Goal: Task Accomplishment & Management: Manage account settings

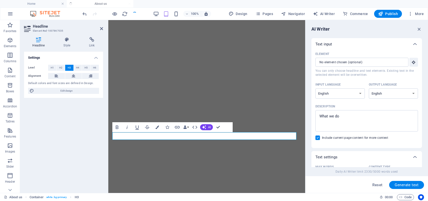
select select "English"
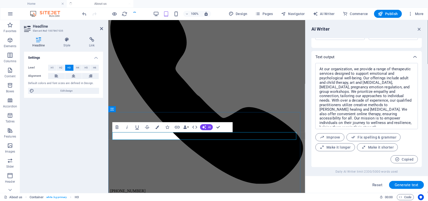
scroll to position [52, 0]
drag, startPoint x: 226, startPoint y: 135, endPoint x: 181, endPoint y: 135, distance: 44.3
copy h3 "Our History"
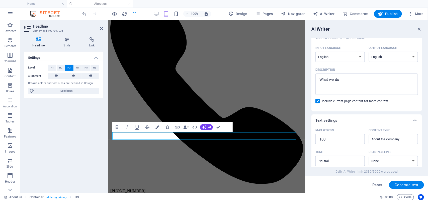
scroll to position [28, 0]
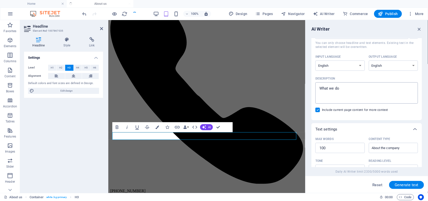
click at [343, 90] on textarea "What we do" at bounding box center [366, 93] width 97 height 16
type textarea "W"
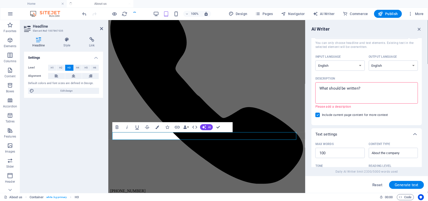
paste textarea "Our History"
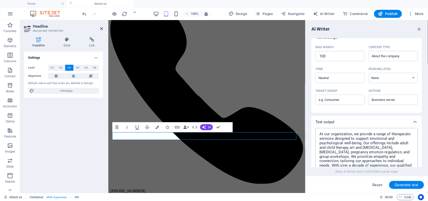
scroll to position [122, 0]
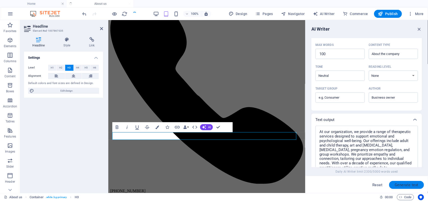
type textarea "Our History"
click at [407, 184] on span "Generate text" at bounding box center [406, 185] width 24 height 4
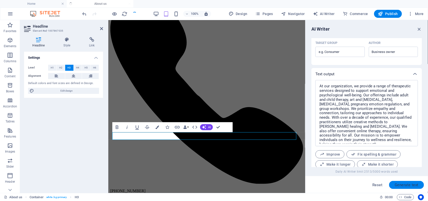
scroll to position [184, 0]
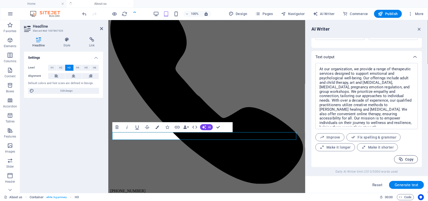
click at [405, 158] on span "Copy" at bounding box center [405, 159] width 15 height 5
click at [407, 183] on span "Generate text" at bounding box center [406, 185] width 24 height 4
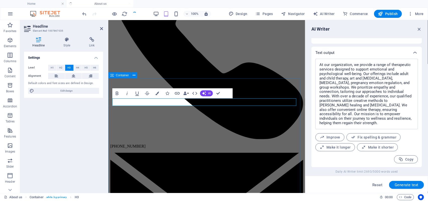
scroll to position [395, 0]
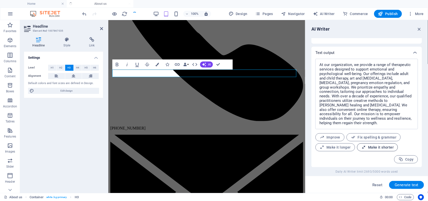
click at [377, 147] on span "Make it shorter" at bounding box center [377, 147] width 32 height 5
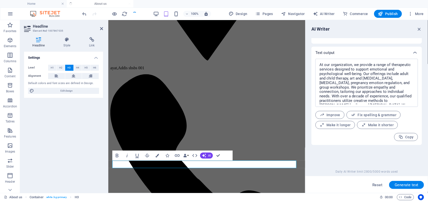
scroll to position [332, 0]
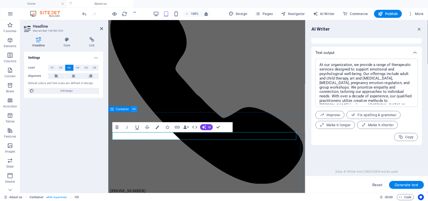
click at [134, 108] on icon at bounding box center [134, 108] width 3 height 5
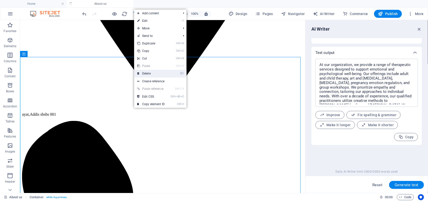
click at [149, 73] on link "⌦ Delete" at bounding box center [151, 74] width 34 height 8
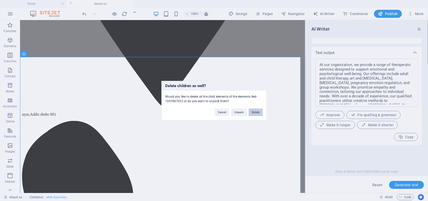
click at [254, 111] on button "Delete" at bounding box center [256, 112] width 14 height 8
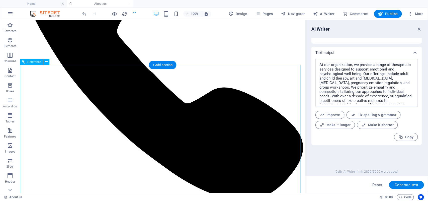
scroll to position [559, 0]
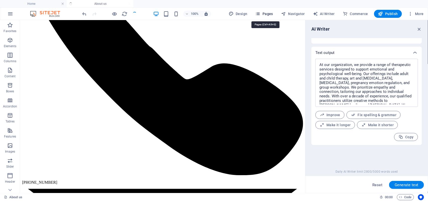
click at [269, 14] on span "Pages" at bounding box center [264, 13] width 18 height 5
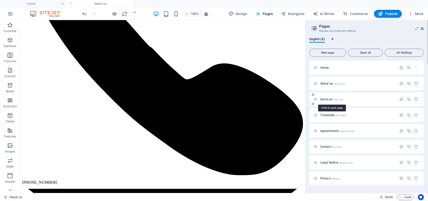
click at [327, 100] on span "Services /services" at bounding box center [331, 99] width 23 height 4
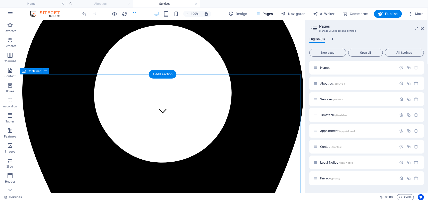
scroll to position [0, 0]
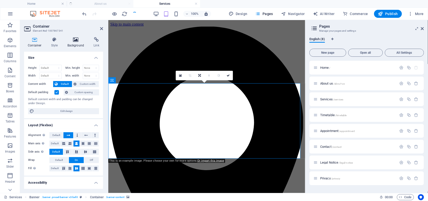
click at [77, 43] on h4 "Background" at bounding box center [77, 42] width 26 height 11
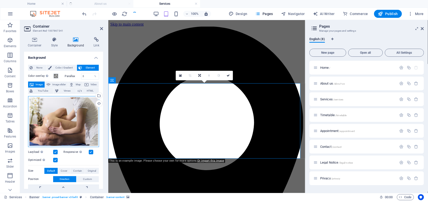
click at [66, 113] on div "Drag files here, click to choose files or select files from Files or our free s…" at bounding box center [63, 121] width 71 height 51
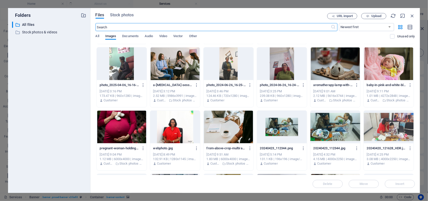
scroll to position [499, 0]
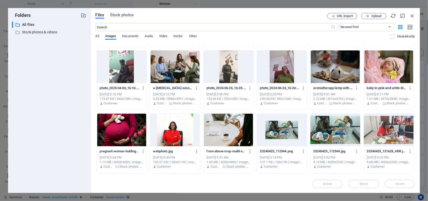
click at [231, 131] on div at bounding box center [228, 129] width 50 height 33
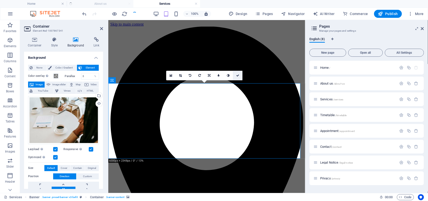
click at [237, 75] on icon at bounding box center [237, 75] width 3 height 3
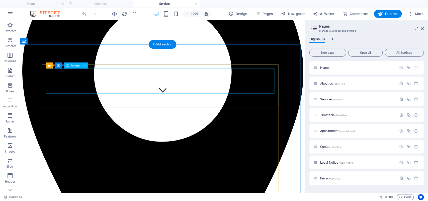
scroll to position [63, 0]
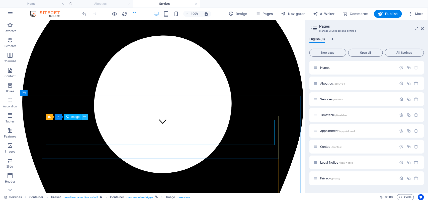
click at [86, 116] on icon at bounding box center [84, 116] width 3 height 5
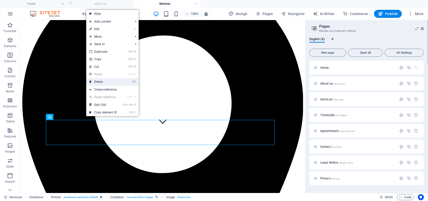
click at [97, 82] on link "⌦ Delete" at bounding box center [103, 82] width 34 height 8
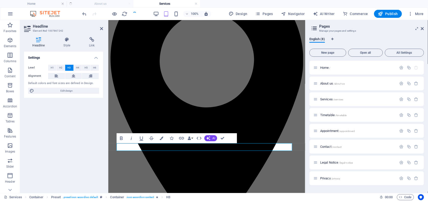
scroll to position [61, 0]
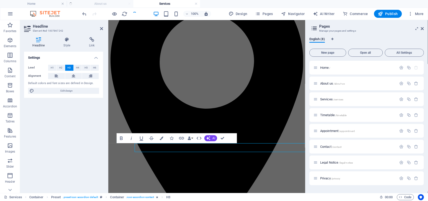
scroll to position [60, 0]
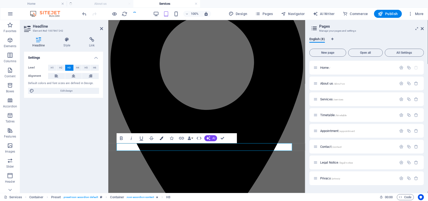
click at [160, 138] on icon "button" at bounding box center [162, 138] width 4 height 4
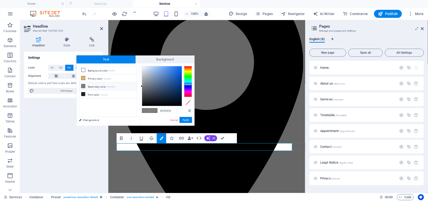
click at [188, 84] on div at bounding box center [188, 81] width 8 height 31
type input "#1b6de4"
click at [177, 70] on div at bounding box center [162, 86] width 40 height 40
click at [187, 118] on button "Apply" at bounding box center [185, 120] width 13 height 6
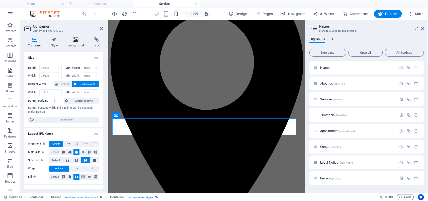
click at [76, 40] on icon at bounding box center [76, 39] width 24 height 5
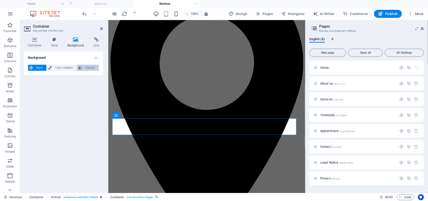
click at [87, 66] on span "Element" at bounding box center [90, 68] width 14 height 6
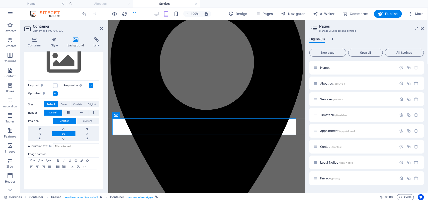
scroll to position [0, 0]
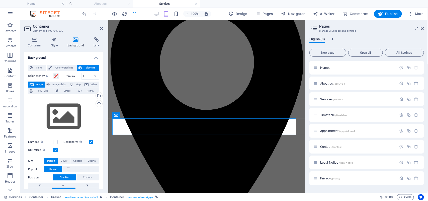
click at [78, 43] on h4 "Background" at bounding box center [77, 42] width 26 height 11
click at [74, 39] on icon at bounding box center [76, 39] width 24 height 5
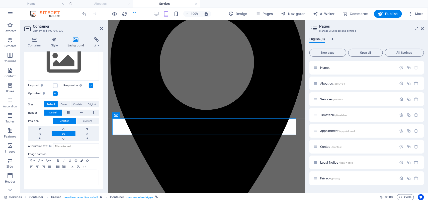
click at [81, 160] on icon "button" at bounding box center [81, 160] width 3 height 3
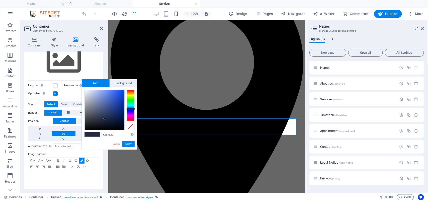
click at [131, 99] on div at bounding box center [131, 105] width 8 height 31
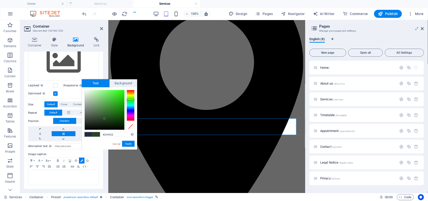
type input "#43e132"
click at [115, 94] on div at bounding box center [105, 110] width 40 height 40
click at [127, 142] on button "Apply" at bounding box center [128, 144] width 13 height 6
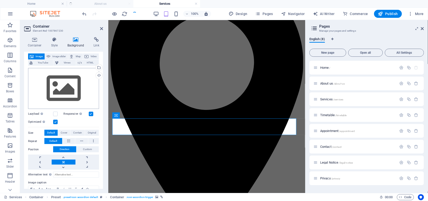
scroll to position [25, 0]
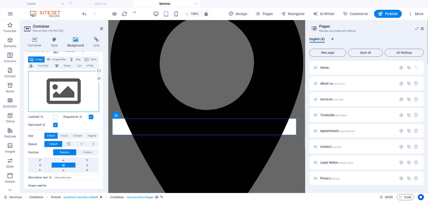
click at [67, 87] on div "Drag files here, click to choose files or select files from Files or our free s…" at bounding box center [63, 91] width 71 height 41
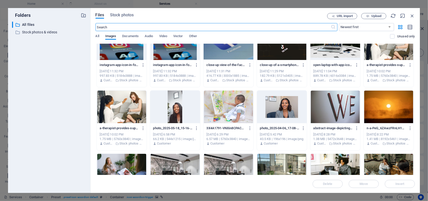
scroll to position [251, 0]
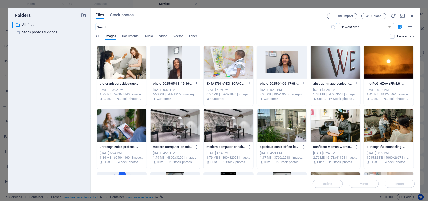
click at [274, 126] on div at bounding box center [282, 125] width 50 height 33
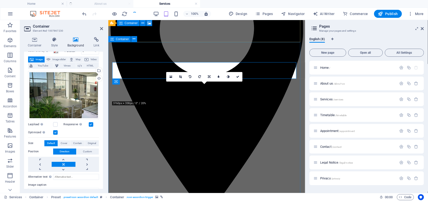
scroll to position [63, 0]
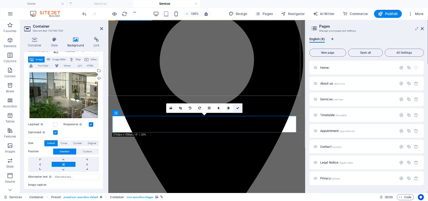
click at [238, 107] on icon at bounding box center [237, 107] width 3 height 3
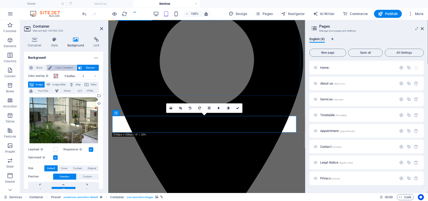
click at [61, 67] on span "Color / Gradient" at bounding box center [64, 68] width 22 height 6
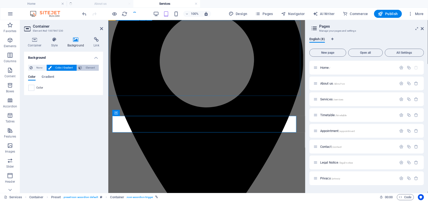
click at [91, 68] on span "Element" at bounding box center [90, 68] width 14 height 6
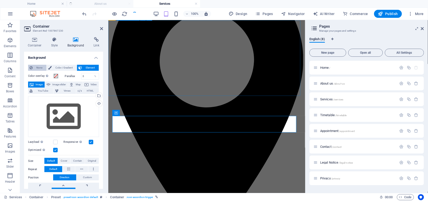
click at [38, 68] on span "None" at bounding box center [39, 68] width 11 height 6
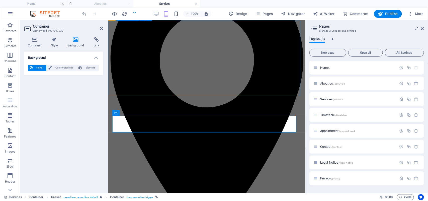
click at [78, 42] on icon at bounding box center [76, 39] width 24 height 5
click at [75, 40] on icon at bounding box center [76, 39] width 24 height 5
click at [33, 45] on h4 "Container" at bounding box center [35, 42] width 23 height 11
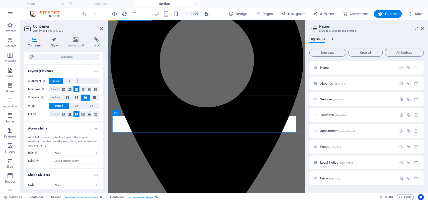
scroll to position [66, 0]
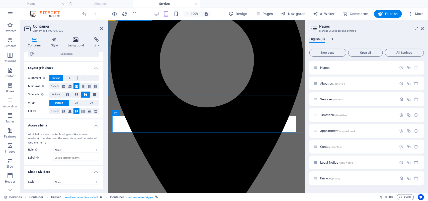
click at [76, 42] on h4 "Background" at bounding box center [77, 42] width 26 height 11
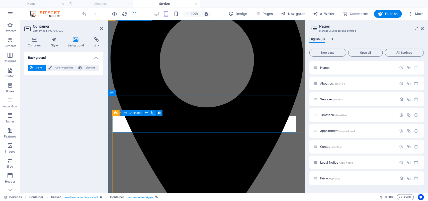
click at [146, 112] on icon at bounding box center [147, 112] width 3 height 5
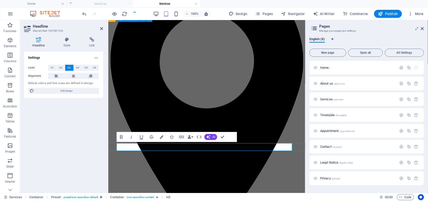
scroll to position [61, 0]
drag, startPoint x: 161, startPoint y: 144, endPoint x: 117, endPoint y: 144, distance: 44.1
copy span "[MEDICAL_DATA]"
click at [328, 13] on span "AI Writer" at bounding box center [324, 13] width 22 height 5
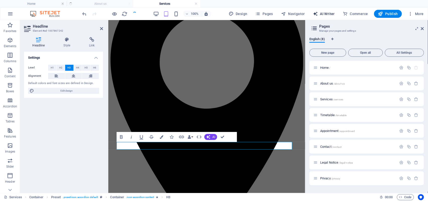
select select "English"
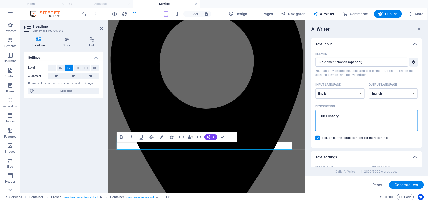
click at [344, 118] on textarea "Our History" at bounding box center [366, 120] width 97 height 16
type textarea "O"
paste textarea "[MEDICAL_DATA]"
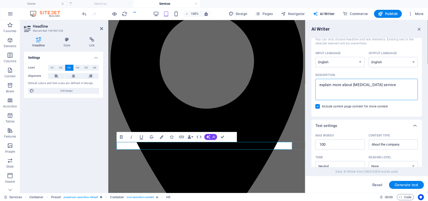
scroll to position [63, 0]
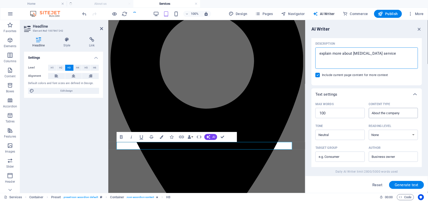
type textarea "explain more about [MEDICAL_DATA] service"
click at [402, 111] on input "About the company" at bounding box center [389, 112] width 38 height 7
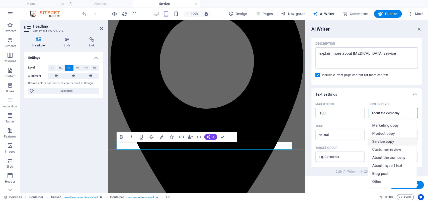
click at [384, 142] on span "Service copy" at bounding box center [383, 141] width 22 height 5
type input "Service copy"
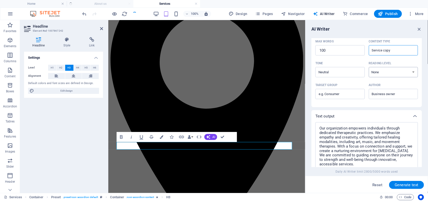
scroll to position [157, 0]
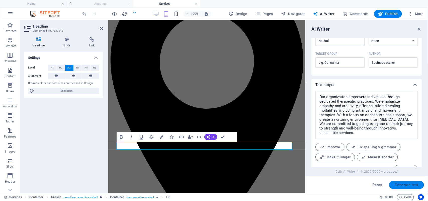
click at [404, 184] on span "Generate text" at bounding box center [406, 185] width 24 height 4
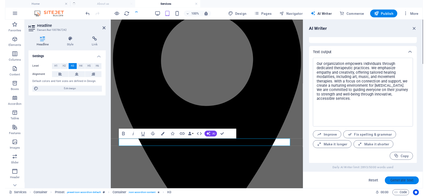
scroll to position [189, 0]
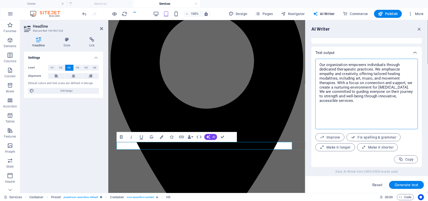
drag, startPoint x: 319, startPoint y: 65, endPoint x: 398, endPoint y: 120, distance: 96.3
click at [398, 120] on textarea "[MEDICAL_DATA] is a powerful form of expression that facilitates emotional heal…" at bounding box center [366, 93] width 97 height 65
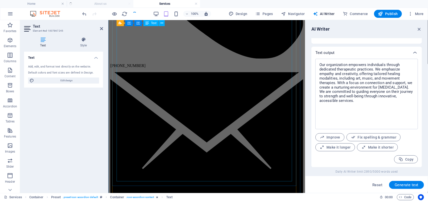
scroll to position [460, 0]
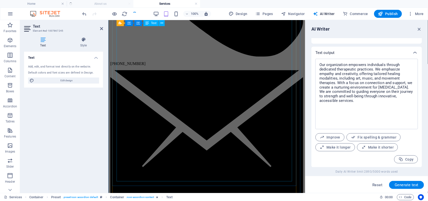
drag, startPoint x: 116, startPoint y: 97, endPoint x: 263, endPoint y: 113, distance: 147.6
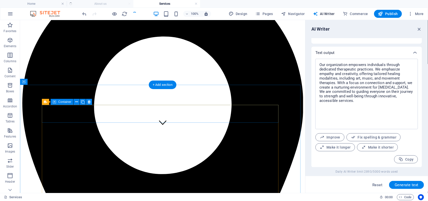
scroll to position [92, 0]
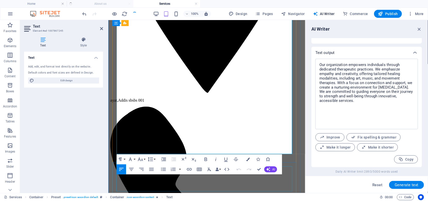
scroll to position [222, 0]
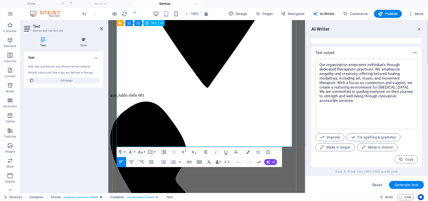
drag, startPoint x: 116, startPoint y: 100, endPoint x: 227, endPoint y: 141, distance: 117.8
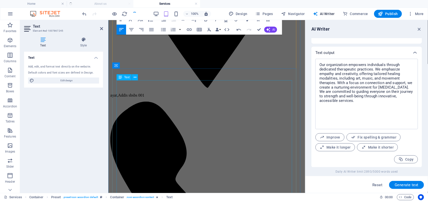
scroll to position [3301, 0]
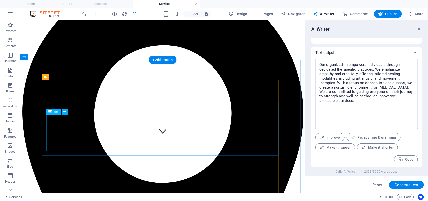
scroll to position [78, 0]
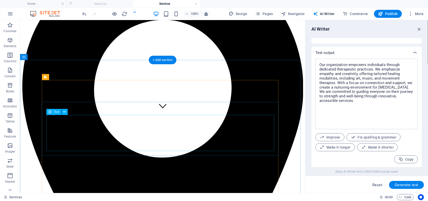
drag, startPoint x: 113, startPoint y: 128, endPoint x: 25, endPoint y: 128, distance: 87.9
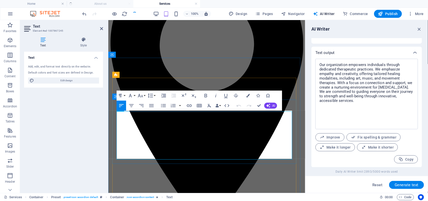
scroll to position [77, 0]
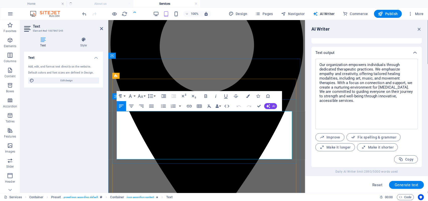
drag, startPoint x: 116, startPoint y: 115, endPoint x: 229, endPoint y: 160, distance: 121.6
click at [206, 95] on icon "button" at bounding box center [206, 96] width 6 height 6
drag, startPoint x: 258, startPoint y: 107, endPoint x: 238, endPoint y: 87, distance: 28.7
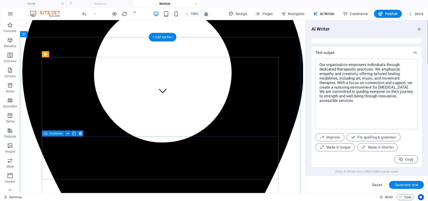
scroll to position [112, 0]
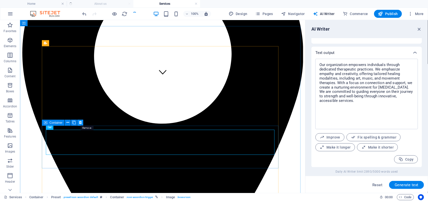
click at [80, 123] on icon at bounding box center [80, 122] width 3 height 5
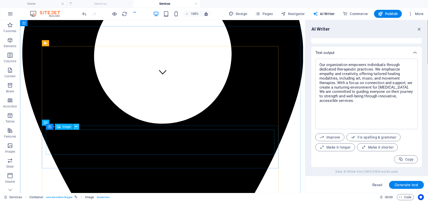
click at [77, 126] on icon at bounding box center [76, 126] width 3 height 5
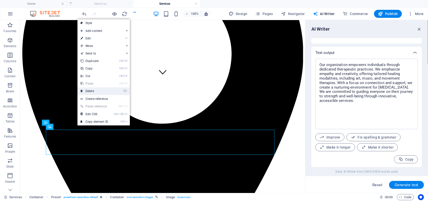
click at [92, 91] on link "⌦ Delete" at bounding box center [94, 91] width 34 height 8
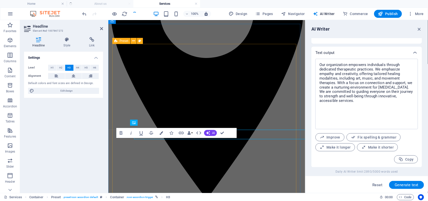
scroll to position [111, 0]
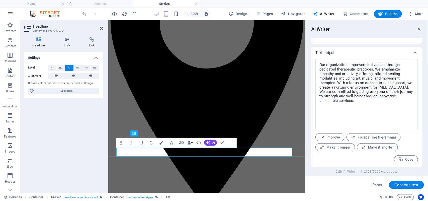
scroll to position [101, 0]
click at [161, 143] on icon "button" at bounding box center [161, 143] width 4 height 4
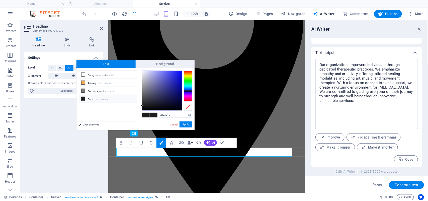
click at [186, 91] on div at bounding box center [188, 85] width 8 height 31
type input "#2023e6"
click at [176, 74] on div at bounding box center [162, 91] width 40 height 40
click at [185, 124] on button "Apply" at bounding box center [185, 124] width 13 height 6
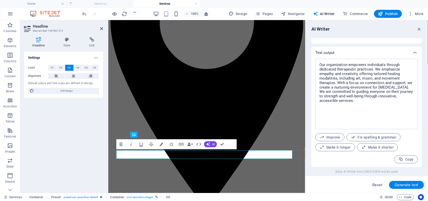
scroll to position [100, 0]
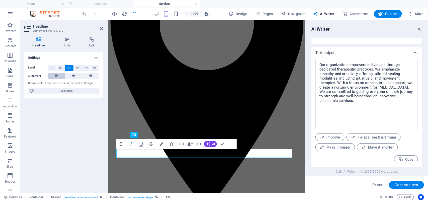
drag, startPoint x: 56, startPoint y: 75, endPoint x: 61, endPoint y: 129, distance: 54.3
click at [56, 75] on icon at bounding box center [57, 76] width 4 height 6
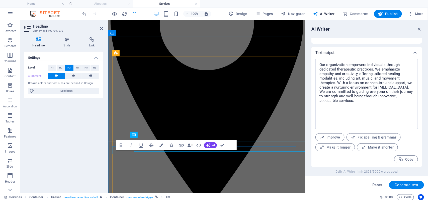
scroll to position [98, 0]
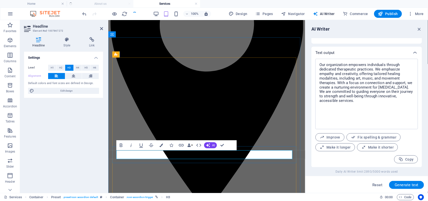
click at [180, 145] on icon "button" at bounding box center [181, 145] width 6 height 6
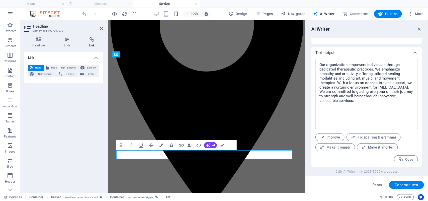
click at [169, 146] on icon "button" at bounding box center [171, 145] width 4 height 4
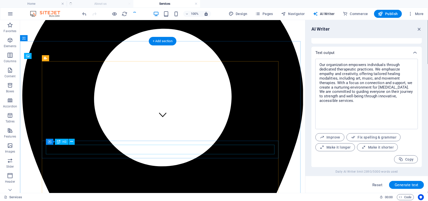
scroll to position [67, 0]
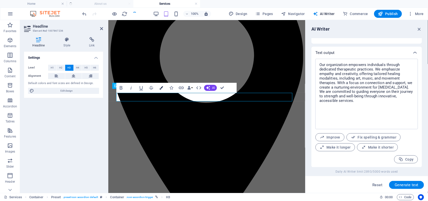
click at [162, 87] on icon "button" at bounding box center [161, 88] width 4 height 4
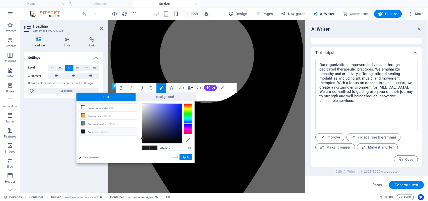
click at [187, 123] on div at bounding box center [188, 118] width 8 height 31
type input "#2036f1"
click at [176, 105] on div at bounding box center [162, 123] width 40 height 40
click at [185, 157] on button "Apply" at bounding box center [185, 157] width 13 height 6
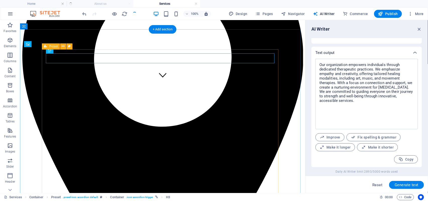
scroll to position [130, 0]
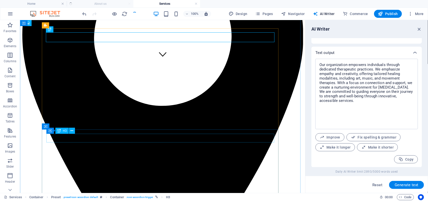
click at [89, 137] on div "H1 Banner Banner Container Reference Preset Container Container Preset Preset I…" at bounding box center [162, 106] width 285 height 173
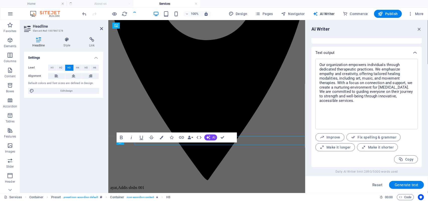
scroll to position [125, 0]
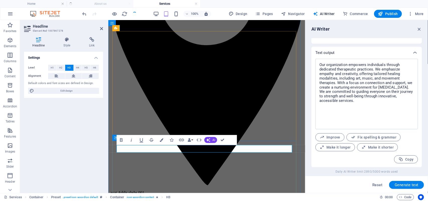
drag, startPoint x: 170, startPoint y: 148, endPoint x: 116, endPoint y: 145, distance: 53.9
click at [161, 139] on icon "button" at bounding box center [162, 140] width 4 height 4
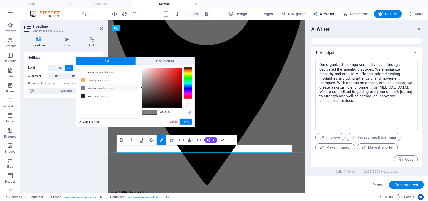
click at [189, 88] on div at bounding box center [188, 83] width 8 height 31
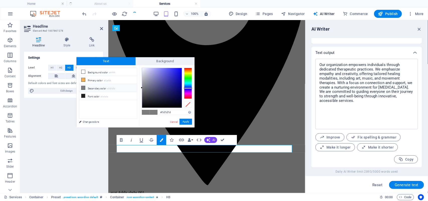
type input "#120fdd"
click at [179, 73] on div at bounding box center [162, 88] width 40 height 40
click at [186, 118] on button "Apply" at bounding box center [185, 121] width 13 height 6
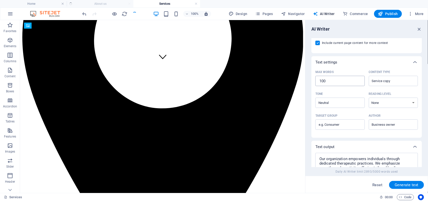
scroll to position [63, 0]
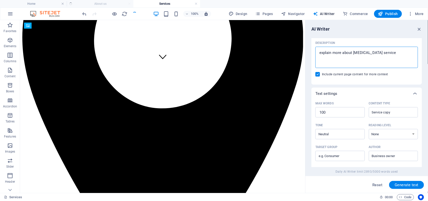
click at [358, 52] on textarea "explain more about [MEDICAL_DATA] service" at bounding box center [366, 57] width 97 height 16
type textarea "explain more about [MEDICAL_DATA] service"
click at [403, 183] on span "Generate text" at bounding box center [406, 185] width 24 height 4
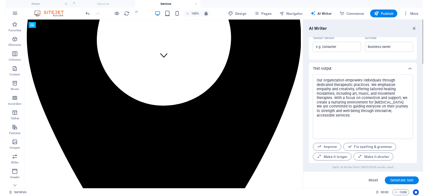
scroll to position [184, 0]
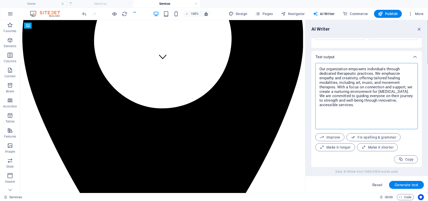
drag, startPoint x: 319, startPoint y: 69, endPoint x: 387, endPoint y: 125, distance: 87.3
click at [387, 125] on textarea "Our [MEDICAL_DATA] service is designed to enhance communication abilities and a…" at bounding box center [366, 95] width 97 height 61
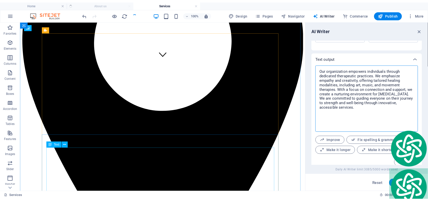
scroll to position [159, 0]
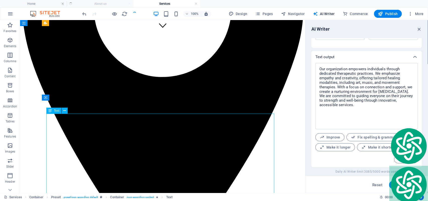
click at [48, 117] on div "H1 Banner Banner Container Reference Preset Container Container Preset Preset I…" at bounding box center [162, 106] width 285 height 173
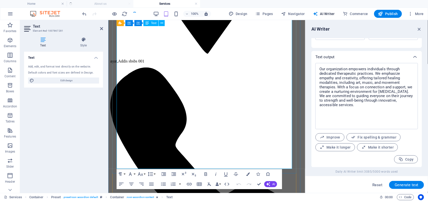
scroll to position [249, 0]
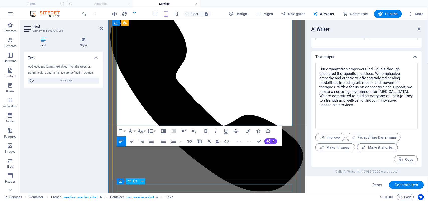
scroll to position [344, 0]
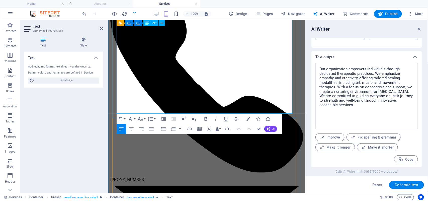
drag, startPoint x: 116, startPoint y: 93, endPoint x: 227, endPoint y: 110, distance: 112.3
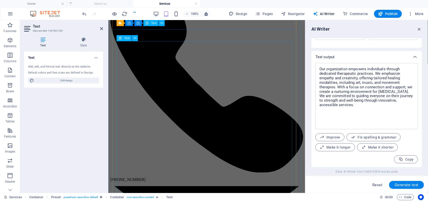
scroll to position [2875, 0]
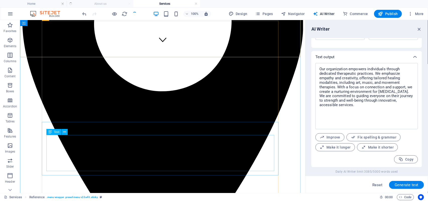
scroll to position [184, 0]
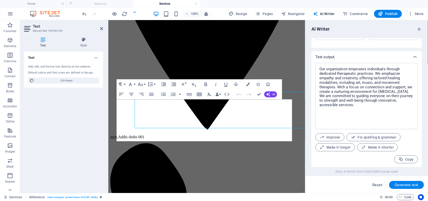
scroll to position [178, 0]
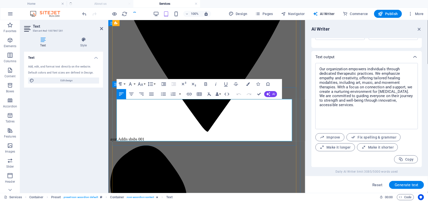
drag, startPoint x: 117, startPoint y: 102, endPoint x: 256, endPoint y: 140, distance: 143.8
click at [205, 84] on icon "button" at bounding box center [205, 84] width 3 height 4
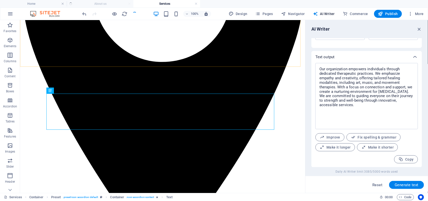
scroll to position [203, 0]
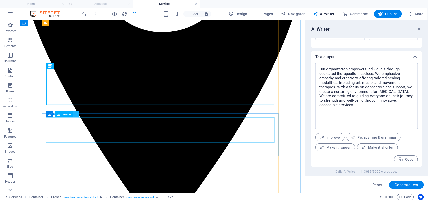
click at [75, 114] on icon at bounding box center [76, 113] width 3 height 5
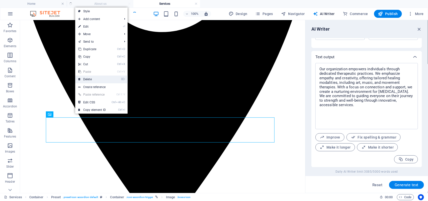
click at [86, 78] on link "⌦ Delete" at bounding box center [92, 79] width 34 height 8
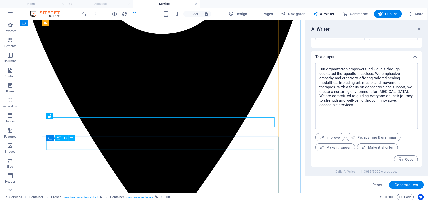
scroll to position [202, 0]
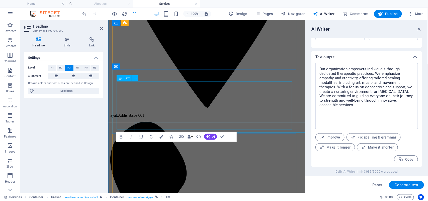
scroll to position [196, 0]
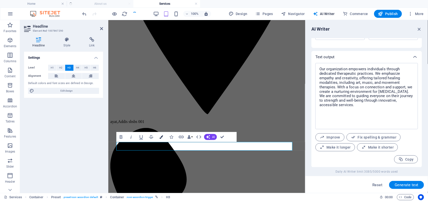
click at [161, 136] on icon "button" at bounding box center [161, 137] width 4 height 4
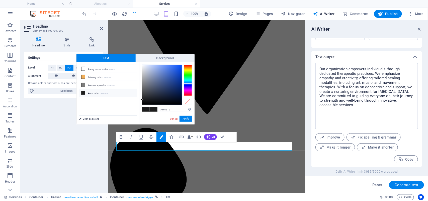
click at [187, 83] on div at bounding box center [188, 80] width 8 height 31
type input "#1f5be8"
click at [176, 68] on div at bounding box center [162, 85] width 40 height 40
click at [187, 118] on button "Apply" at bounding box center [185, 118] width 13 height 6
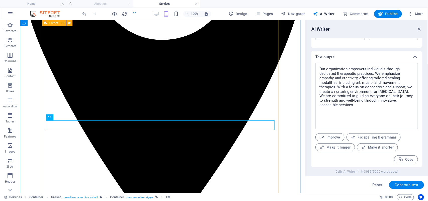
scroll to position [200, 0]
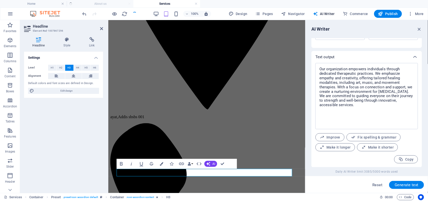
scroll to position [193, 0]
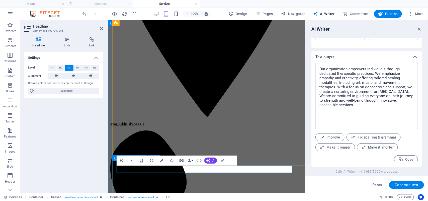
drag, startPoint x: 171, startPoint y: 168, endPoint x: 113, endPoint y: 169, distance: 57.9
click at [162, 161] on icon "button" at bounding box center [162, 161] width 4 height 4
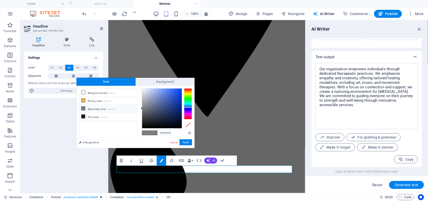
click at [187, 107] on div at bounding box center [188, 103] width 8 height 31
drag, startPoint x: 175, startPoint y: 91, endPoint x: 183, endPoint y: 105, distance: 16.8
click at [176, 91] on div at bounding box center [162, 108] width 40 height 40
type input "#2259ee"
click at [188, 139] on button "Apply" at bounding box center [185, 142] width 13 height 6
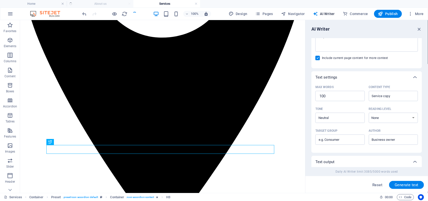
scroll to position [28, 0]
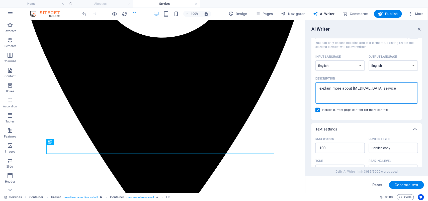
click at [378, 87] on textarea "explain more about [MEDICAL_DATA] service" at bounding box center [366, 93] width 97 height 16
type textarea "explain more about group training service"
click at [399, 184] on span "Generate text" at bounding box center [406, 185] width 24 height 4
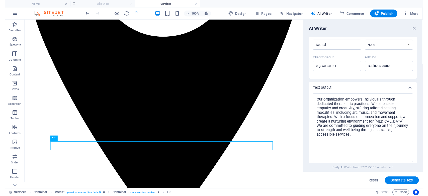
scroll to position [189, 0]
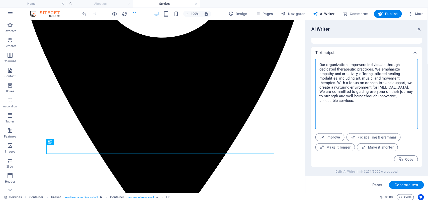
drag, startPoint x: 319, startPoint y: 64, endPoint x: 398, endPoint y: 124, distance: 98.6
click at [398, 124] on textarea "Enhance your personal and professional development through our engaging group t…" at bounding box center [366, 93] width 97 height 65
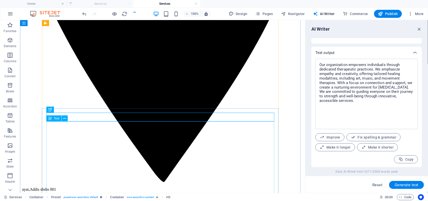
scroll to position [261, 0]
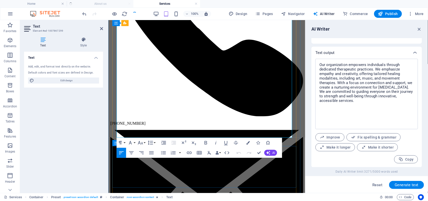
scroll to position [435, 0]
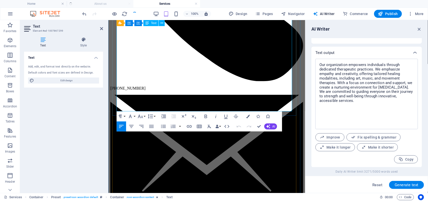
drag, startPoint x: 116, startPoint y: 106, endPoint x: 258, endPoint y: 107, distance: 141.8
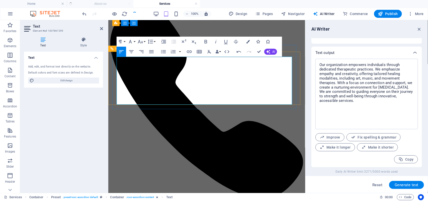
scroll to position [278, 0]
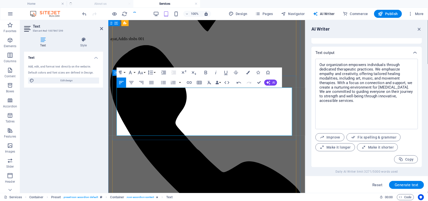
drag, startPoint x: 116, startPoint y: 91, endPoint x: 247, endPoint y: 134, distance: 137.1
click at [204, 72] on icon "button" at bounding box center [206, 72] width 6 height 6
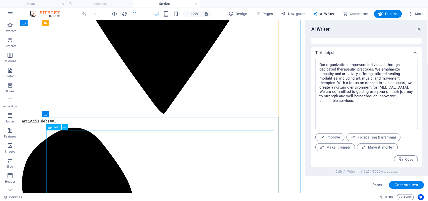
scroll to position [294, 0]
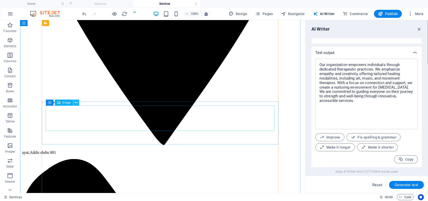
click at [76, 102] on icon at bounding box center [76, 102] width 3 height 5
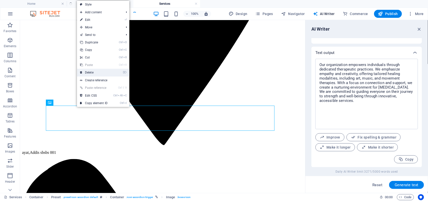
drag, startPoint x: 89, startPoint y: 72, endPoint x: 69, endPoint y: 52, distance: 28.3
click at [89, 72] on link "⌦ Delete" at bounding box center [94, 73] width 34 height 8
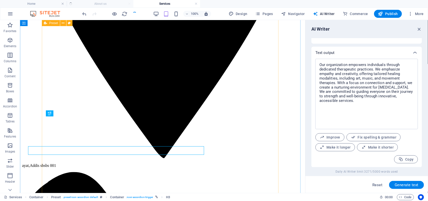
scroll to position [283, 0]
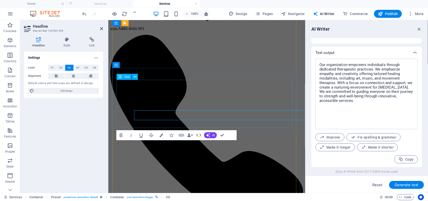
scroll to position [286, 0]
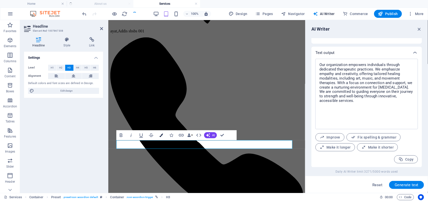
click at [160, 135] on icon "button" at bounding box center [161, 135] width 4 height 4
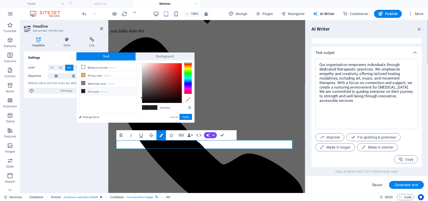
click at [187, 82] on div at bounding box center [188, 78] width 8 height 31
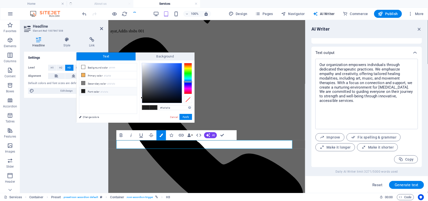
type input "#1a57e5"
click at [177, 67] on div at bounding box center [162, 83] width 40 height 40
click at [188, 116] on button "Apply" at bounding box center [185, 117] width 13 height 6
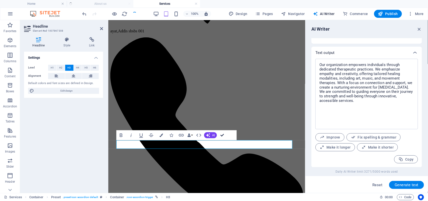
drag, startPoint x: 221, startPoint y: 135, endPoint x: 202, endPoint y: 115, distance: 26.8
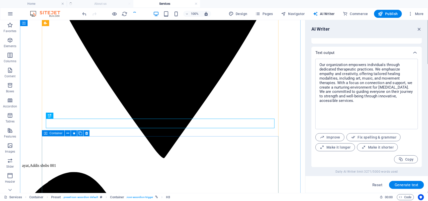
scroll to position [313, 0]
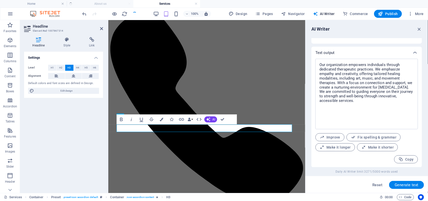
scroll to position [327, 0]
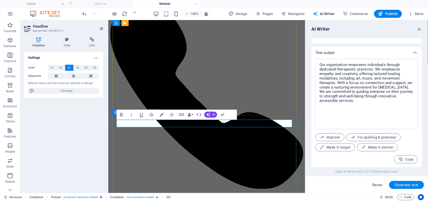
drag, startPoint x: 184, startPoint y: 123, endPoint x: 114, endPoint y: 122, distance: 69.7
click at [161, 114] on icon "button" at bounding box center [162, 115] width 4 height 4
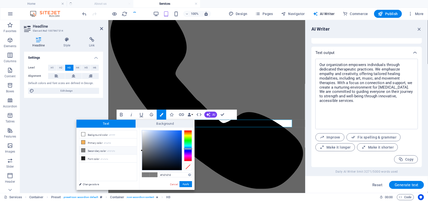
click at [186, 149] on div at bounding box center [188, 145] width 8 height 31
type input "#246eee"
click at [175, 133] on div at bounding box center [162, 150] width 40 height 40
click at [186, 182] on button "Apply" at bounding box center [185, 184] width 13 height 6
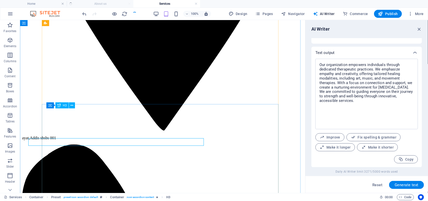
scroll to position [311, 0]
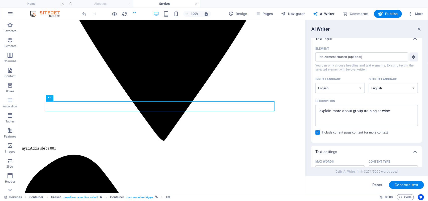
scroll to position [1, 0]
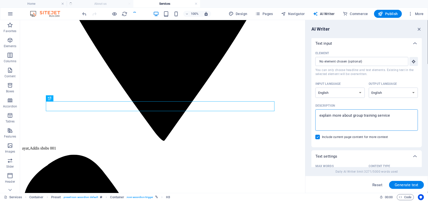
drag, startPoint x: 376, startPoint y: 115, endPoint x: 352, endPoint y: 114, distance: 23.6
click at [352, 114] on textarea "explain more about group training service" at bounding box center [366, 120] width 97 height 16
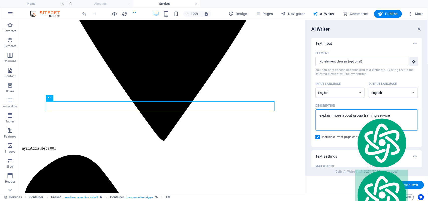
paste textarea "pregnancy's therapy"
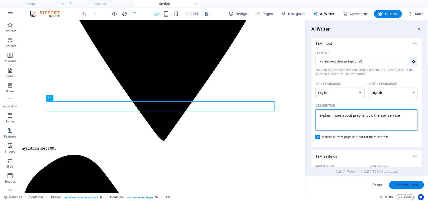
type textarea "explain more about pregnancy's therapy service"
click at [406, 185] on span "Generate text" at bounding box center [406, 185] width 24 height 4
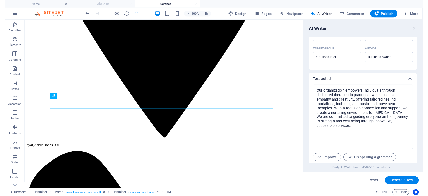
scroll to position [184, 0]
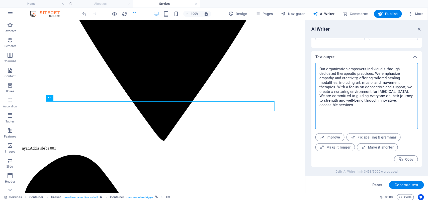
drag, startPoint x: 320, startPoint y: 69, endPoint x: 368, endPoint y: 95, distance: 54.7
click at [394, 125] on textarea "Navigating pregnancy brings emotional complexities that can be challenging to m…" at bounding box center [366, 95] width 97 height 61
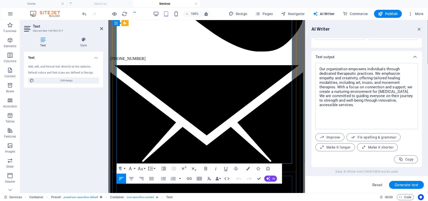
scroll to position [471, 0]
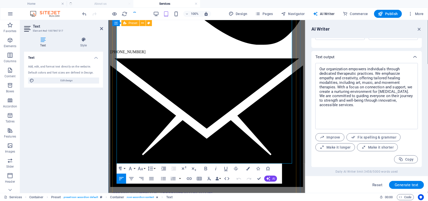
drag, startPoint x: 117, startPoint y: 82, endPoint x: 248, endPoint y: 168, distance: 157.1
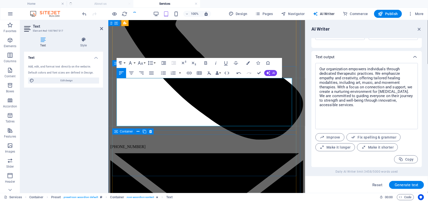
scroll to position [346, 0]
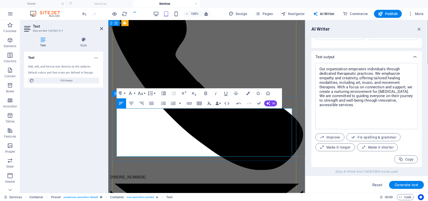
drag, startPoint x: 117, startPoint y: 110, endPoint x: 164, endPoint y: 155, distance: 64.9
click at [204, 91] on icon "button" at bounding box center [206, 93] width 6 height 6
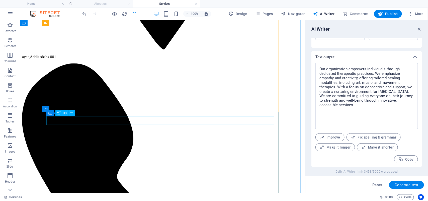
scroll to position [384, 0]
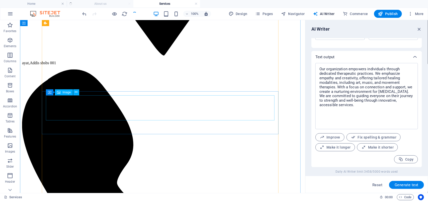
click at [76, 91] on icon at bounding box center [76, 91] width 3 height 5
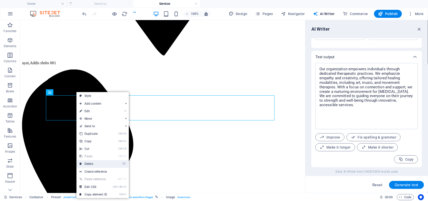
click at [92, 163] on link "⌦ Delete" at bounding box center [93, 164] width 34 height 8
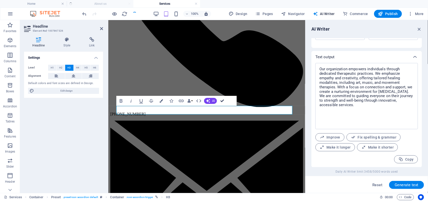
scroll to position [372, 0]
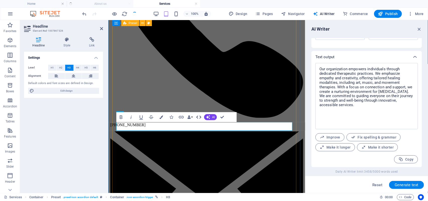
scroll to position [398, 0]
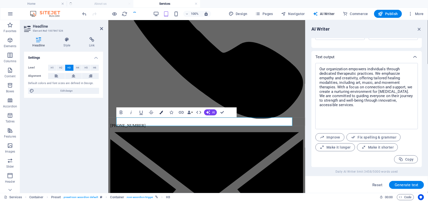
click at [159, 112] on icon "button" at bounding box center [161, 112] width 4 height 4
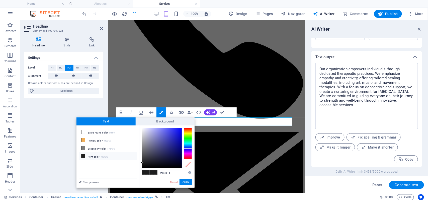
click at [188, 148] on div at bounding box center [188, 143] width 8 height 31
type input "#181add"
click at [177, 133] on div at bounding box center [162, 148] width 40 height 40
click at [185, 180] on button "Apply" at bounding box center [185, 182] width 13 height 6
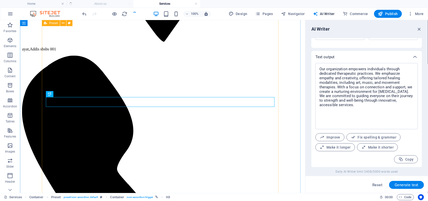
scroll to position [382, 0]
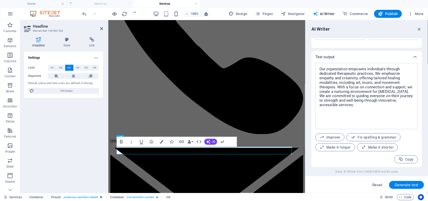
scroll to position [395, 0]
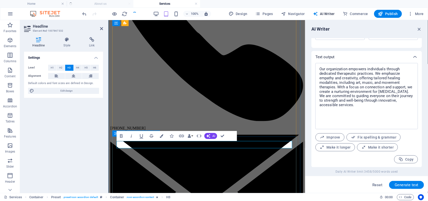
drag, startPoint x: 167, startPoint y: 141, endPoint x: 115, endPoint y: 139, distance: 51.6
click at [162, 137] on icon "button" at bounding box center [162, 136] width 4 height 4
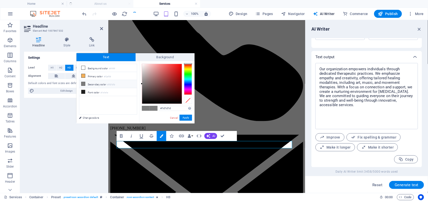
click at [187, 83] on div at bounding box center [188, 79] width 8 height 31
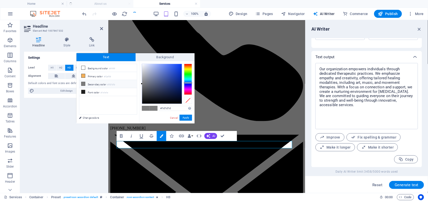
type input "#204fe9"
click at [176, 67] on div at bounding box center [162, 84] width 40 height 40
click at [187, 117] on button "Apply" at bounding box center [185, 117] width 13 height 6
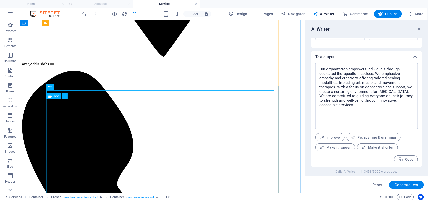
scroll to position [380, 0]
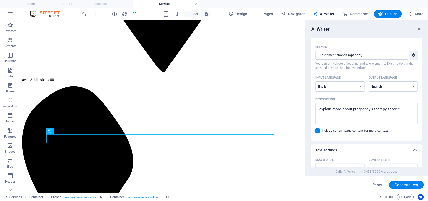
scroll to position [0, 0]
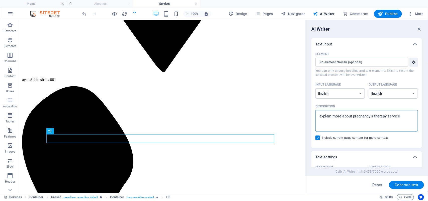
click at [386, 116] on textarea "explain more about pregnancy's therapy service" at bounding box center [366, 120] width 97 height 16
paste textarea "adult therapy"
type textarea "explain more about adult therapy service"
click at [402, 184] on span "Generate text" at bounding box center [406, 185] width 24 height 4
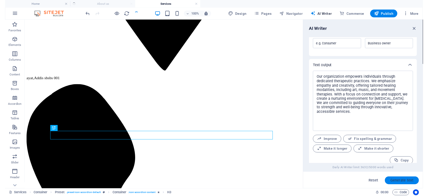
scroll to position [180, 0]
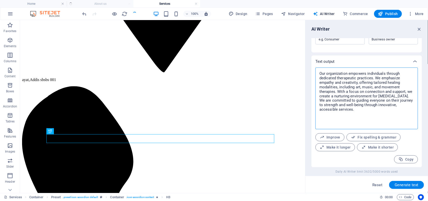
drag, startPoint x: 319, startPoint y: 73, endPoint x: 359, endPoint y: 127, distance: 67.8
click at [359, 127] on div "Discover the transformative power of adult therapy, designed to support emotion…" at bounding box center [366, 98] width 102 height 62
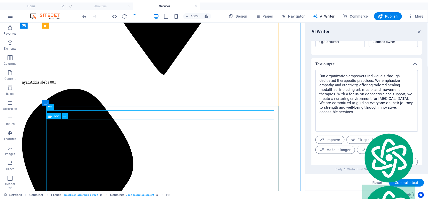
scroll to position [398, 0]
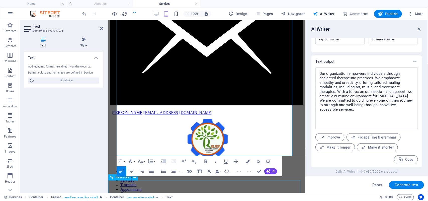
scroll to position [568, 0]
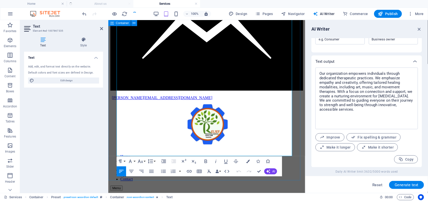
drag, startPoint x: 116, startPoint y: 124, endPoint x: 242, endPoint y: 168, distance: 133.3
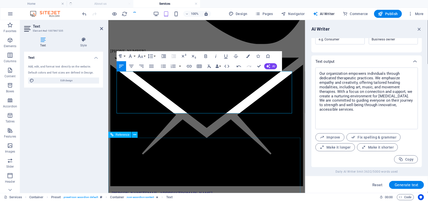
scroll to position [441, 0]
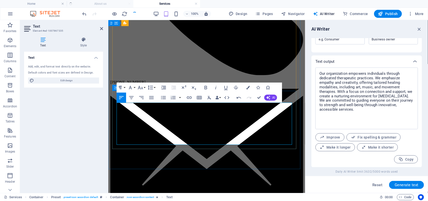
drag, startPoint x: 116, startPoint y: 105, endPoint x: 197, endPoint y: 146, distance: 90.0
click at [206, 88] on icon "button" at bounding box center [206, 87] width 6 height 6
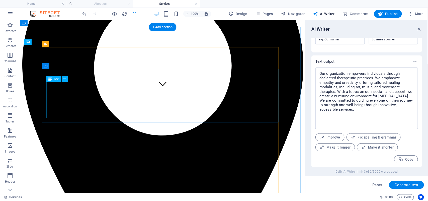
scroll to position [76, 0]
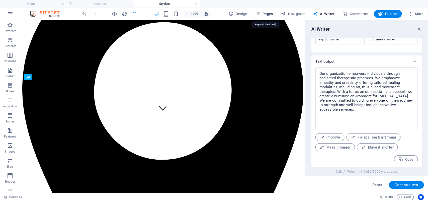
click at [268, 13] on span "Pages" at bounding box center [264, 13] width 18 height 5
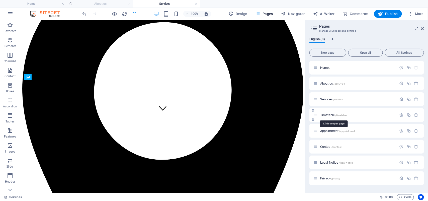
click at [328, 114] on span "Timetable /timetable" at bounding box center [333, 115] width 27 height 4
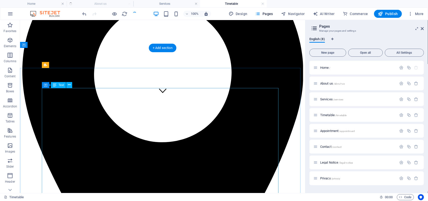
scroll to position [94, 0]
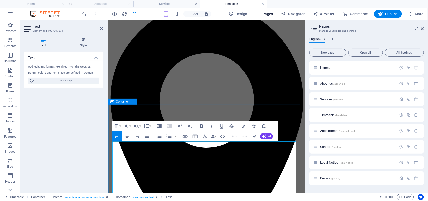
scroll to position [54, 0]
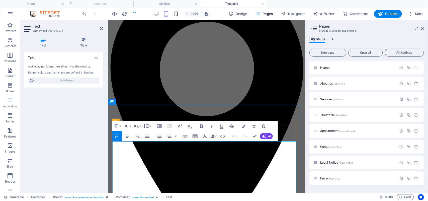
drag, startPoint x: 199, startPoint y: 146, endPoint x: 163, endPoint y: 144, distance: 36.4
copy th "​[PERSON_NAME]"
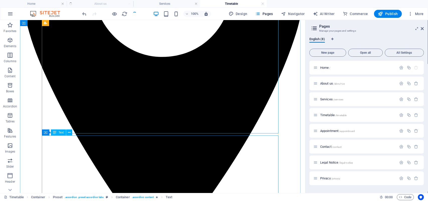
scroll to position [181, 0]
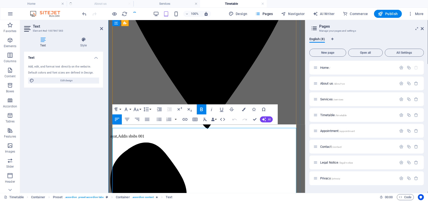
scroll to position [187, 0]
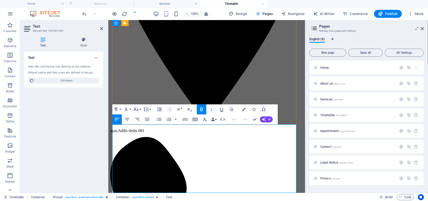
drag, startPoint x: 189, startPoint y: 130, endPoint x: 172, endPoint y: 131, distance: 17.8
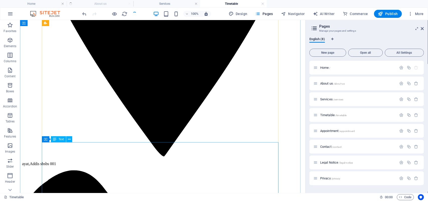
scroll to position [286, 0]
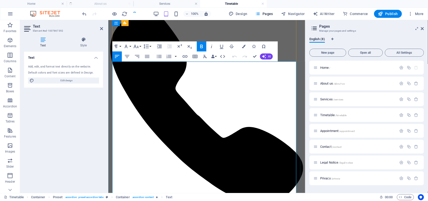
scroll to position [280, 0]
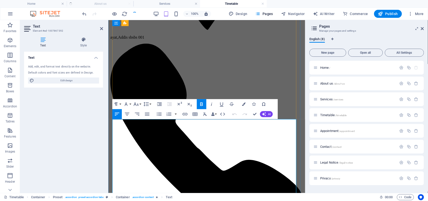
drag, startPoint x: 190, startPoint y: 125, endPoint x: 169, endPoint y: 125, distance: 20.3
drag, startPoint x: 167, startPoint y: 129, endPoint x: 190, endPoint y: 134, distance: 23.9
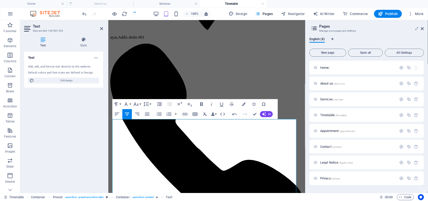
click at [201, 103] on icon "button" at bounding box center [201, 104] width 6 height 6
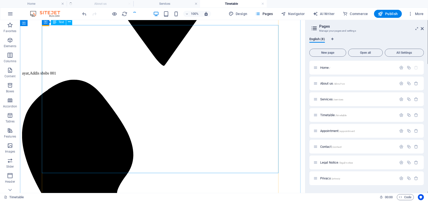
scroll to position [405, 0]
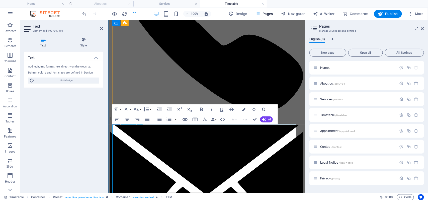
scroll to position [430, 0]
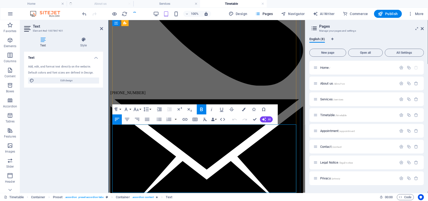
drag, startPoint x: 190, startPoint y: 131, endPoint x: 170, endPoint y: 134, distance: 19.7
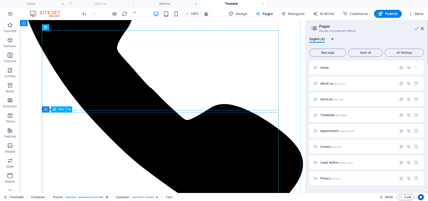
scroll to position [550, 0]
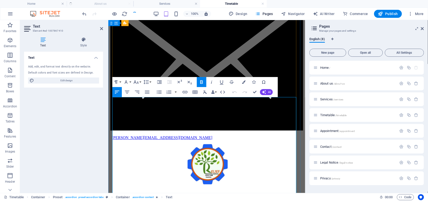
scroll to position [524, 0]
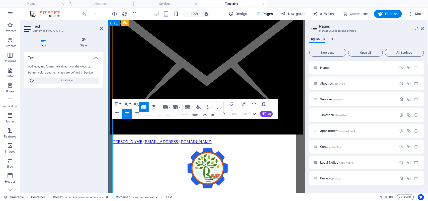
drag, startPoint x: 194, startPoint y: 127, endPoint x: 169, endPoint y: 127, distance: 24.8
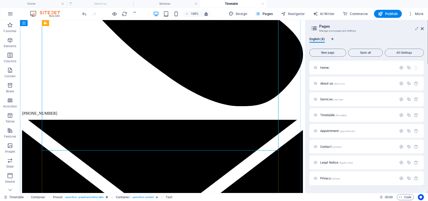
scroll to position [637, 0]
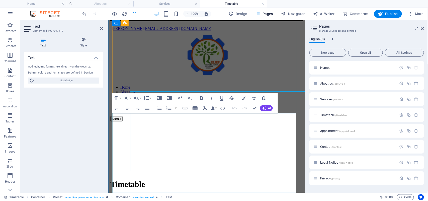
scroll to position [686, 0]
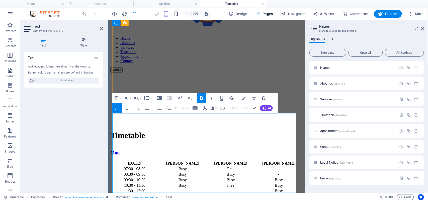
drag, startPoint x: 191, startPoint y: 118, endPoint x: 169, endPoint y: 119, distance: 21.8
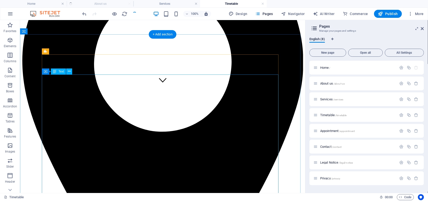
scroll to position [73, 0]
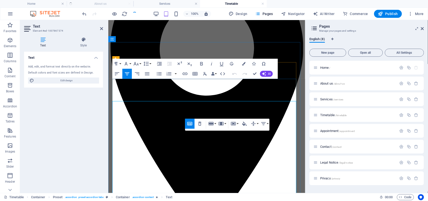
scroll to position [94, 0]
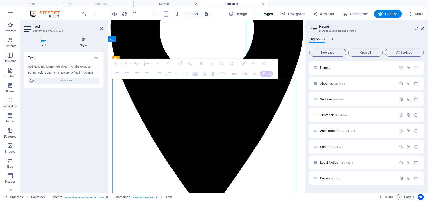
drag, startPoint x: 295, startPoint y: 82, endPoint x: 250, endPoint y: 83, distance: 45.1
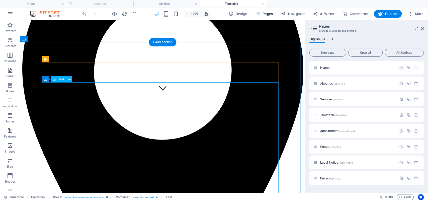
scroll to position [65, 0]
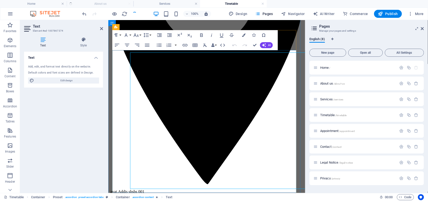
scroll to position [122, 0]
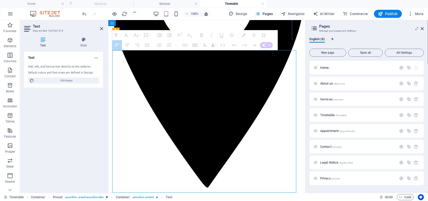
drag, startPoint x: 249, startPoint y: 82, endPoint x: 295, endPoint y: 87, distance: 47.1
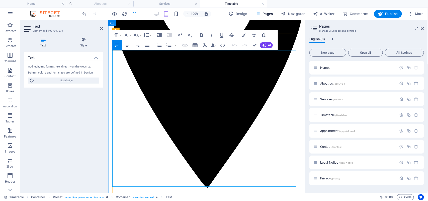
scroll to position [91, 0]
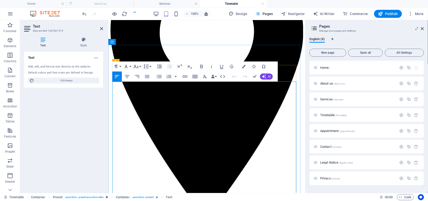
drag, startPoint x: 251, startPoint y: 83, endPoint x: 252, endPoint y: 86, distance: 3.7
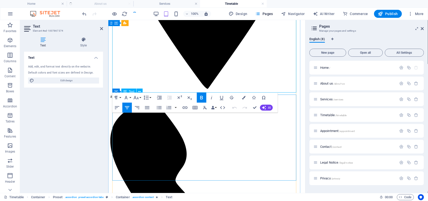
scroll to position [216, 0]
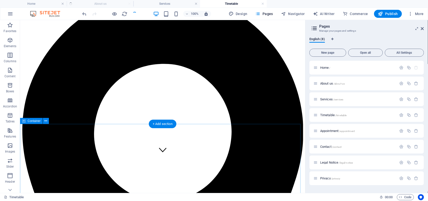
scroll to position [66, 0]
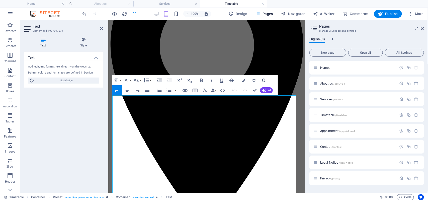
scroll to position [54, 0]
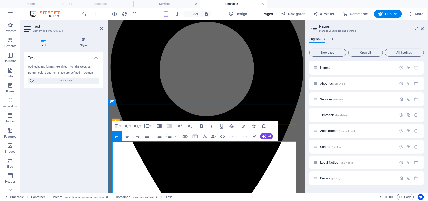
drag, startPoint x: 283, startPoint y: 146, endPoint x: 263, endPoint y: 145, distance: 20.3
copy strong "[PERSON_NAME]"
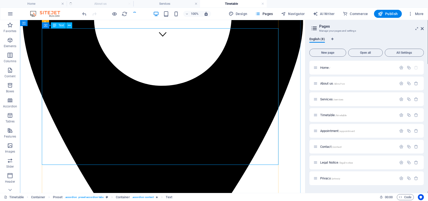
scroll to position [181, 0]
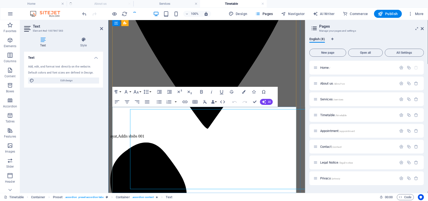
scroll to position [204, 0]
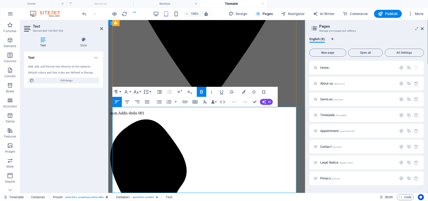
drag, startPoint x: 282, startPoint y: 120, endPoint x: 264, endPoint y: 124, distance: 18.4
drag, startPoint x: 254, startPoint y: 100, endPoint x: 233, endPoint y: 80, distance: 28.5
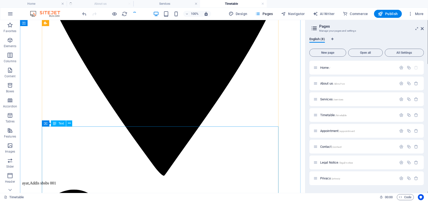
scroll to position [272, 0]
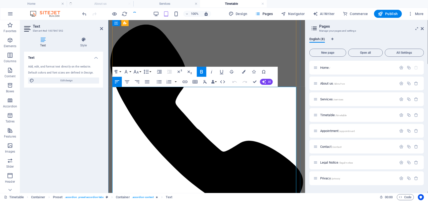
scroll to position [298, 0]
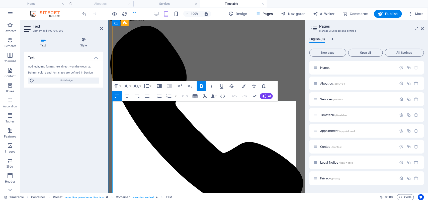
drag, startPoint x: 292, startPoint y: 123, endPoint x: 257, endPoint y: 122, distance: 35.3
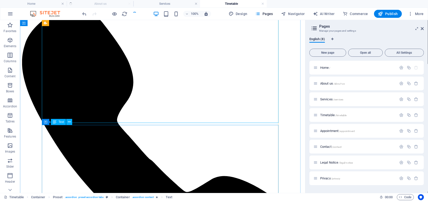
scroll to position [454, 0]
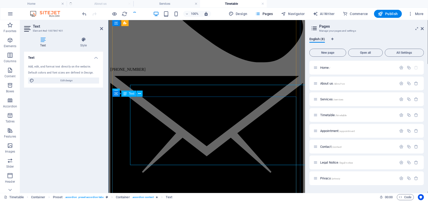
scroll to position [460, 0]
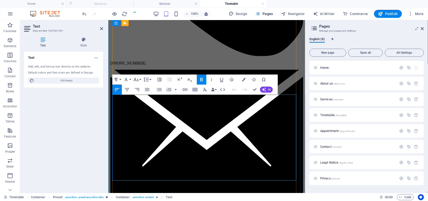
drag, startPoint x: 285, startPoint y: 108, endPoint x: 263, endPoint y: 109, distance: 21.3
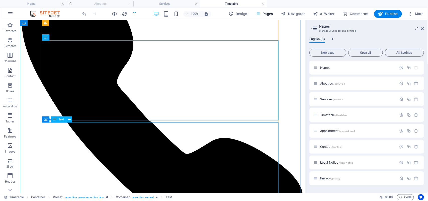
scroll to position [517, 0]
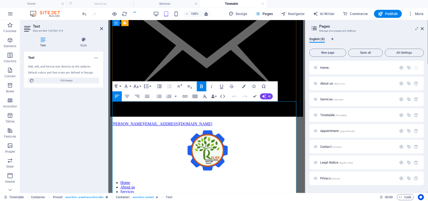
scroll to position [541, 0]
drag, startPoint x: 286, startPoint y: 118, endPoint x: 258, endPoint y: 120, distance: 27.9
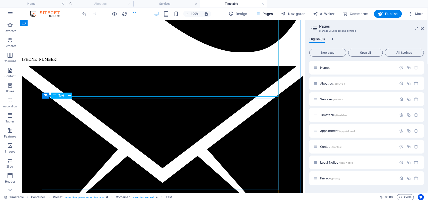
scroll to position [686, 0]
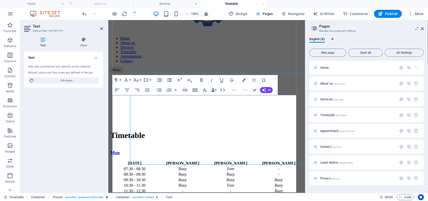
scroll to position [704, 0]
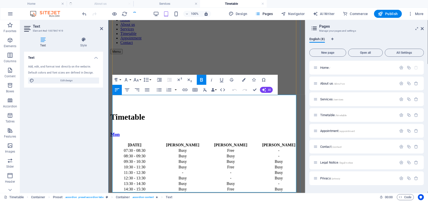
drag, startPoint x: 288, startPoint y: 110, endPoint x: 263, endPoint y: 111, distance: 25.1
drag, startPoint x: 254, startPoint y: 89, endPoint x: 239, endPoint y: 82, distance: 16.6
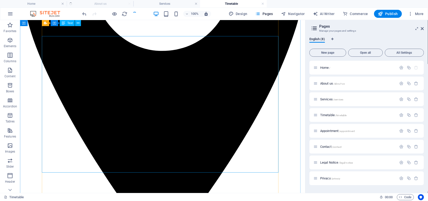
scroll to position [91, 0]
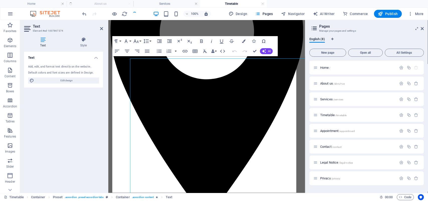
click at [46, 94] on div "Text Add, edit, and format text directly on the website. Default colors and fon…" at bounding box center [63, 120] width 79 height 137
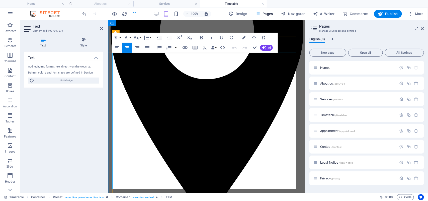
scroll to position [120, 0]
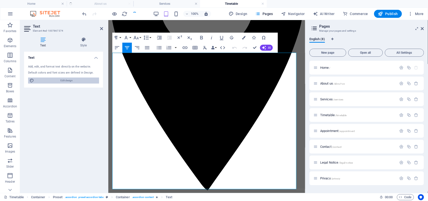
click at [65, 80] on span "Edit design" at bounding box center [67, 80] width 62 height 6
click at [78, 80] on span "Edit design" at bounding box center [67, 80] width 62 height 6
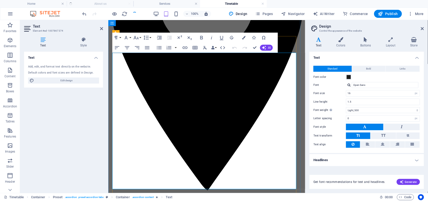
click at [339, 43] on h4 "Colors" at bounding box center [342, 42] width 24 height 11
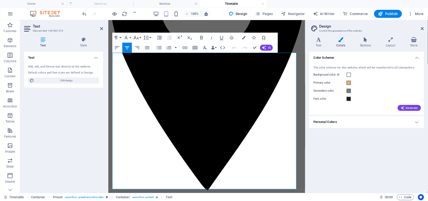
click at [342, 39] on icon at bounding box center [341, 39] width 22 height 5
click at [349, 82] on span at bounding box center [348, 83] width 4 height 4
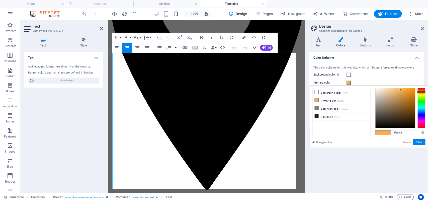
click at [421, 113] on div at bounding box center [421, 108] width 8 height 40
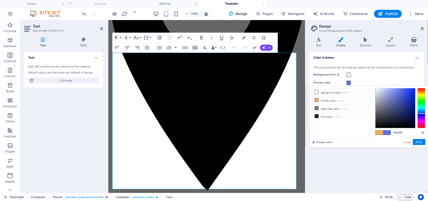
click at [407, 94] on div at bounding box center [395, 108] width 40 height 40
type input "#2741d6"
click at [418, 143] on button "Apply" at bounding box center [419, 142] width 13 height 6
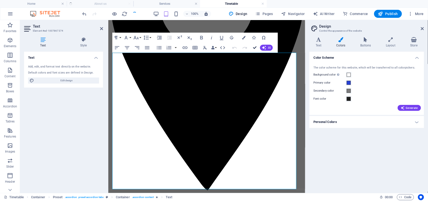
drag, startPoint x: 254, startPoint y: 48, endPoint x: 265, endPoint y: 106, distance: 59.4
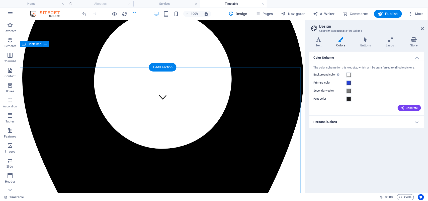
scroll to position [91, 0]
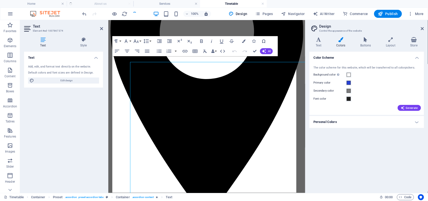
scroll to position [116, 0]
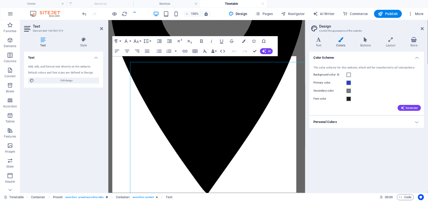
click at [67, 79] on span "Edit design" at bounding box center [67, 80] width 62 height 6
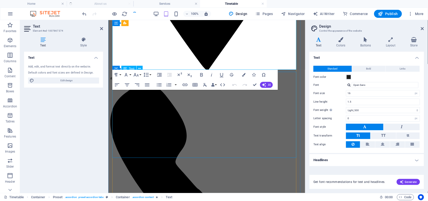
scroll to position [242, 0]
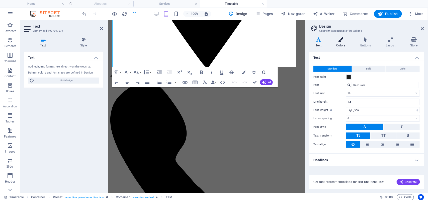
click at [342, 41] on icon at bounding box center [341, 39] width 22 height 5
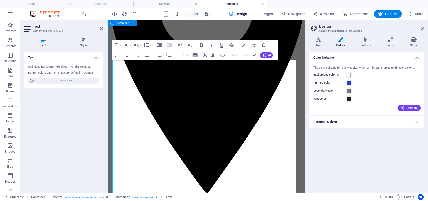
scroll to position [85, 0]
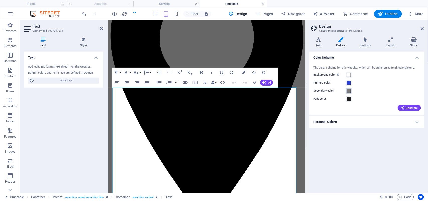
click at [349, 91] on span at bounding box center [348, 91] width 4 height 4
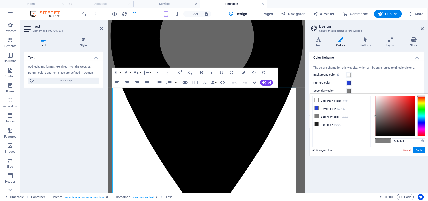
click at [421, 124] on div at bounding box center [421, 116] width 8 height 40
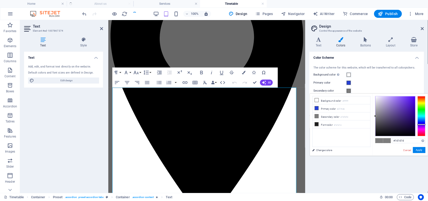
type input "#5f449b"
click at [397, 111] on div at bounding box center [395, 116] width 40 height 40
click at [419, 150] on button "Apply" at bounding box center [419, 150] width 13 height 6
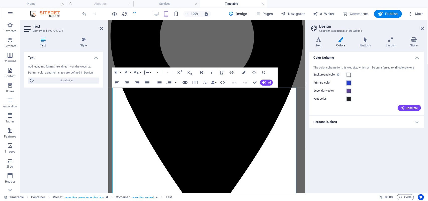
click at [349, 83] on span at bounding box center [348, 83] width 4 height 4
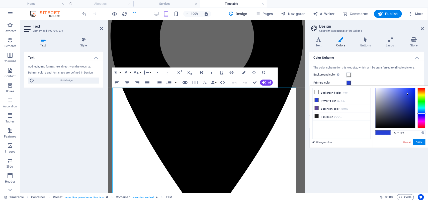
type input "#1432db"
click at [411, 93] on div at bounding box center [395, 108] width 40 height 40
click at [420, 143] on button "Apply" at bounding box center [419, 142] width 13 height 6
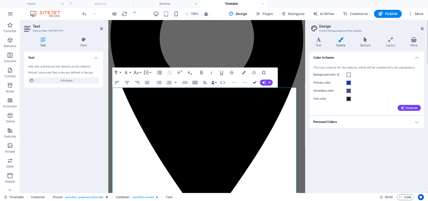
drag, startPoint x: 255, startPoint y: 83, endPoint x: 237, endPoint y: 86, distance: 18.0
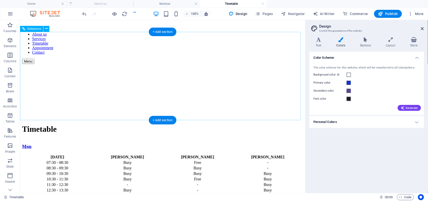
scroll to position [908, 0]
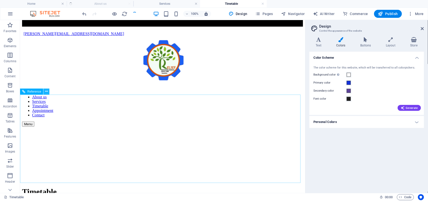
click at [44, 92] on button at bounding box center [46, 91] width 6 height 6
click at [46, 91] on icon at bounding box center [46, 91] width 3 height 5
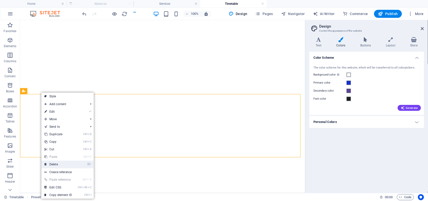
click at [54, 164] on link "⌦ Delete" at bounding box center [58, 164] width 34 height 8
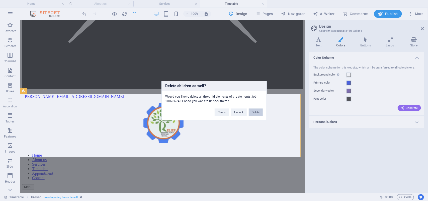
scroll to position [52, 0]
click at [255, 113] on button "Delete" at bounding box center [256, 112] width 14 height 8
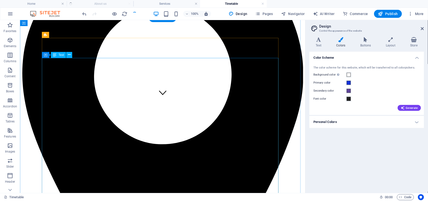
scroll to position [31, 0]
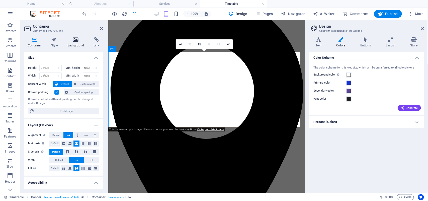
click at [79, 41] on icon at bounding box center [76, 39] width 24 height 5
click at [75, 40] on icon at bounding box center [76, 39] width 24 height 5
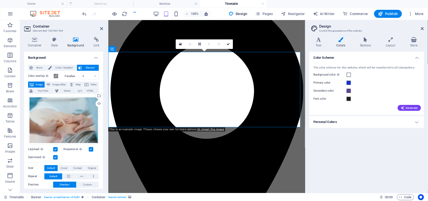
click at [76, 40] on icon at bounding box center [76, 39] width 24 height 5
click at [59, 110] on div "Drag files here, click to choose files or select files from Files or our free s…" at bounding box center [63, 120] width 71 height 48
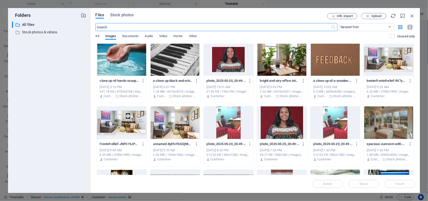
scroll to position [0, 0]
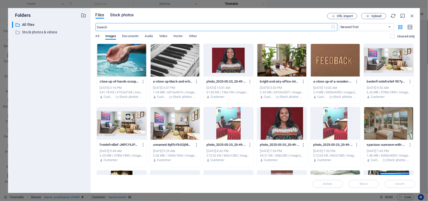
click at [123, 14] on span "Stock photos" at bounding box center [122, 15] width 24 height 6
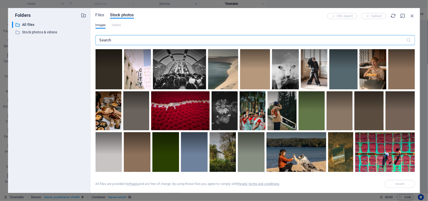
click at [119, 42] on input "text" at bounding box center [250, 40] width 311 height 10
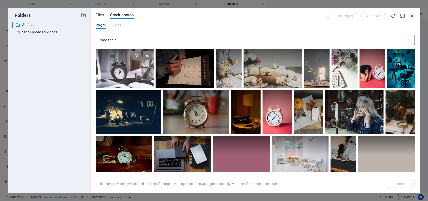
type input "time table"
click at [129, 67] on div at bounding box center [124, 58] width 58 height 19
click at [399, 183] on span "Insert" at bounding box center [400, 184] width 30 height 8
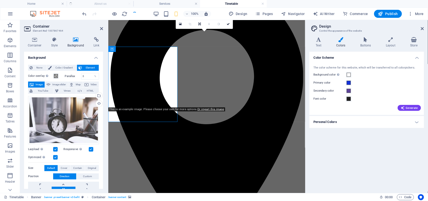
scroll to position [31, 0]
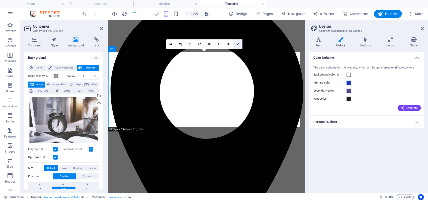
click at [237, 44] on icon at bounding box center [237, 44] width 3 height 3
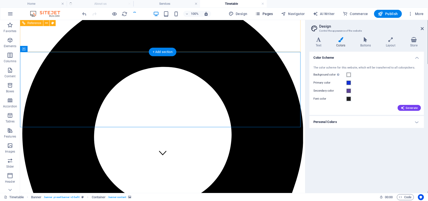
click at [269, 13] on span "Pages" at bounding box center [264, 13] width 18 height 5
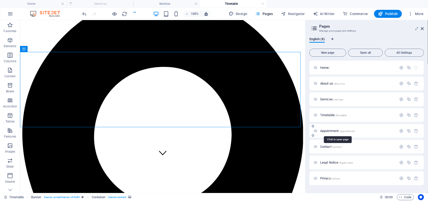
click at [328, 129] on span "Appointment /appointment" at bounding box center [337, 131] width 35 height 4
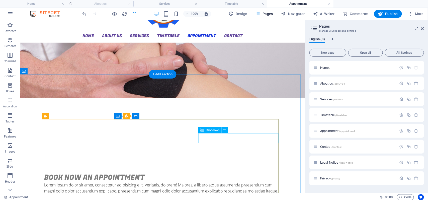
scroll to position [42, 0]
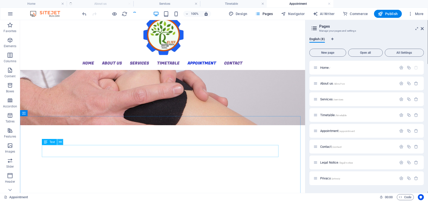
click at [59, 142] on icon at bounding box center [60, 141] width 3 height 5
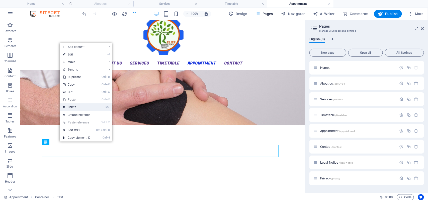
click at [72, 106] on link "⌦ Delete" at bounding box center [77, 107] width 34 height 8
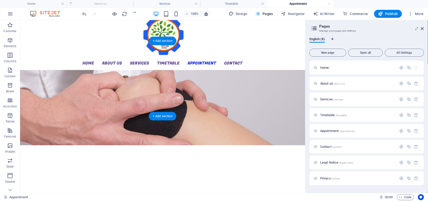
click at [222, 70] on figure at bounding box center [162, 107] width 285 height 75
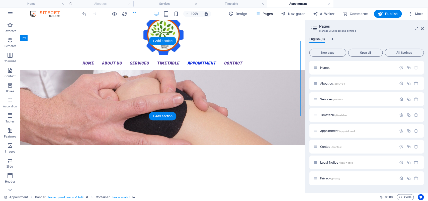
click at [237, 70] on figure at bounding box center [162, 107] width 285 height 75
click at [261, 103] on figure at bounding box center [162, 107] width 285 height 75
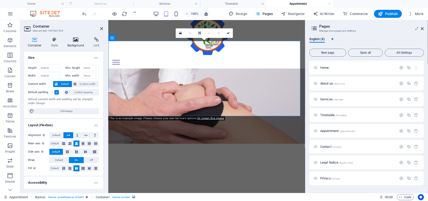
click at [76, 41] on icon at bounding box center [76, 39] width 24 height 5
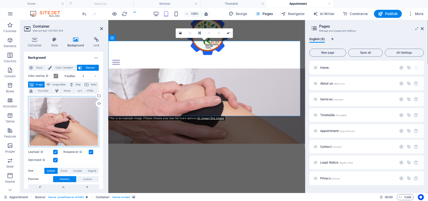
click at [75, 114] on div "Drag files here, click to choose files or select files from Files or our free s…" at bounding box center [63, 121] width 71 height 51
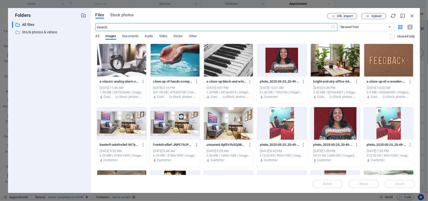
scroll to position [57, 0]
click at [123, 14] on span "Stock photos" at bounding box center [122, 15] width 24 height 6
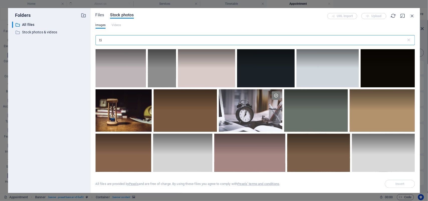
type input "t"
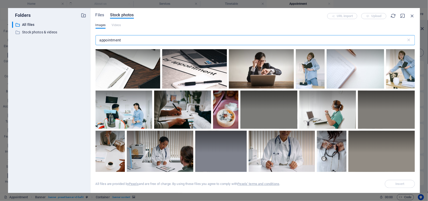
scroll to position [0, 0]
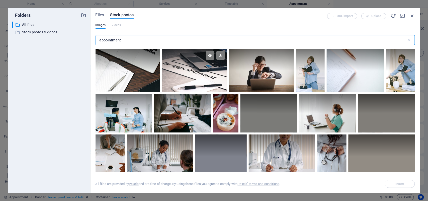
type input "appointment"
click at [189, 72] on div at bounding box center [194, 70] width 65 height 43
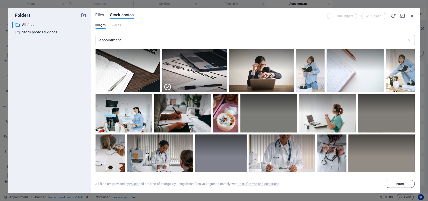
click at [400, 184] on span "Insert" at bounding box center [399, 183] width 9 height 3
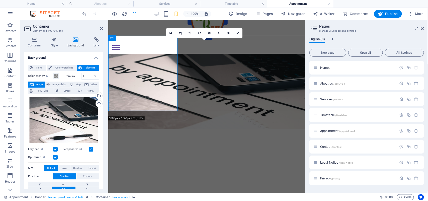
scroll to position [42, 0]
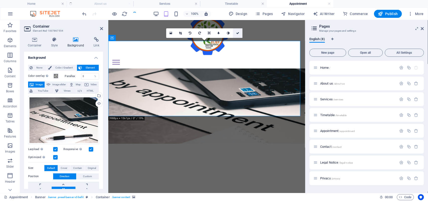
click at [237, 33] on icon at bounding box center [237, 33] width 3 height 3
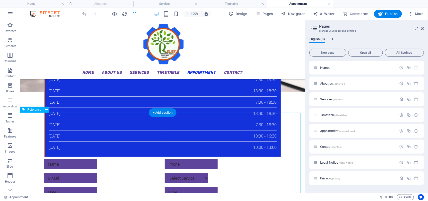
scroll to position [124, 0]
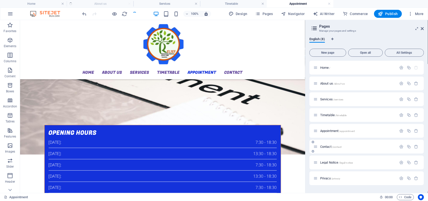
click at [330, 145] on span "Contact /contact" at bounding box center [330, 147] width 21 height 4
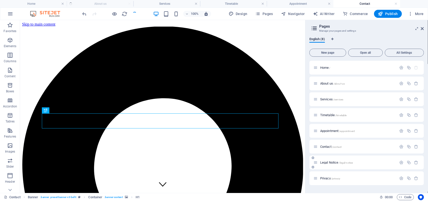
scroll to position [0, 0]
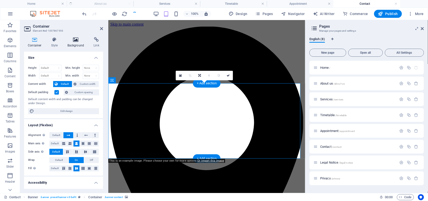
click at [79, 42] on icon at bounding box center [76, 39] width 24 height 5
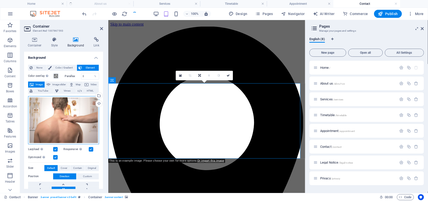
click at [78, 115] on div "Drag files here, click to choose files or select files from Files or our free s…" at bounding box center [63, 120] width 71 height 48
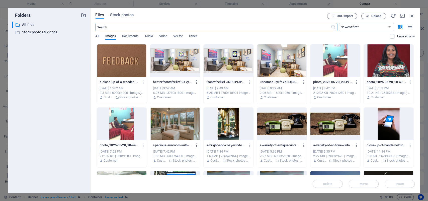
scroll to position [94, 0]
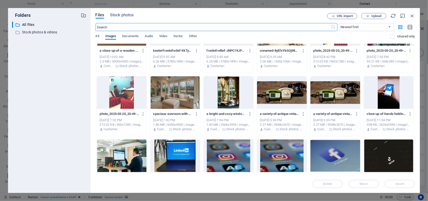
click at [287, 93] on div at bounding box center [282, 92] width 50 height 33
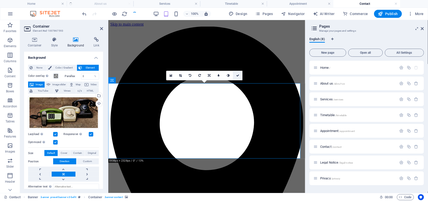
click at [237, 75] on icon at bounding box center [237, 75] width 3 height 3
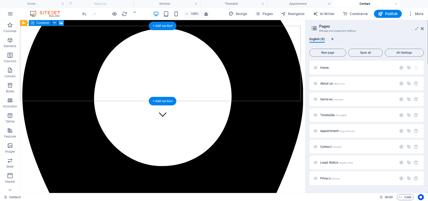
scroll to position [57, 0]
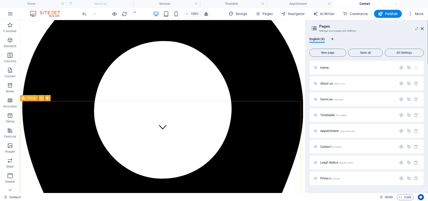
click at [42, 98] on icon at bounding box center [41, 97] width 3 height 5
click at [41, 98] on icon at bounding box center [41, 97] width 3 height 5
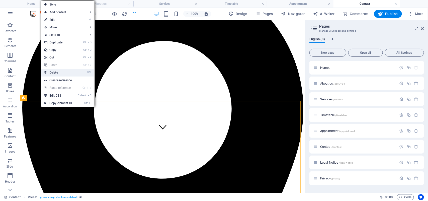
click at [53, 73] on link "⌦ Delete" at bounding box center [58, 73] width 34 height 8
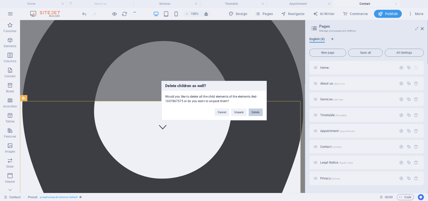
drag, startPoint x: 256, startPoint y: 112, endPoint x: 236, endPoint y: 92, distance: 28.5
click at [256, 112] on button "Delete" at bounding box center [256, 112] width 14 height 8
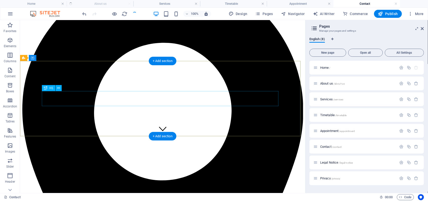
scroll to position [0, 0]
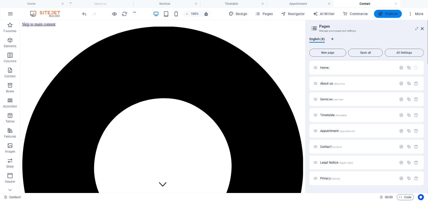
click at [389, 13] on span "Publish" at bounding box center [388, 13] width 20 height 5
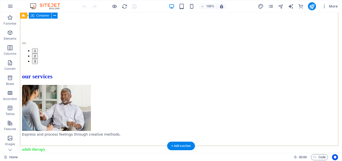
scroll to position [1210, 0]
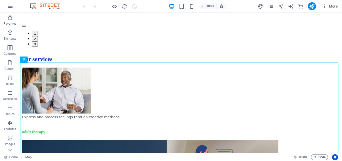
click at [240, 156] on span "Code" at bounding box center [319, 157] width 13 height 6
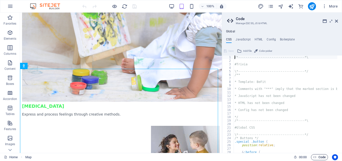
scroll to position [1303, 0]
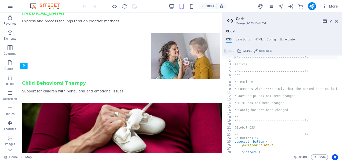
click at [240, 37] on div "Global CSS JavaScript HTML Config Boilerplate /*-------------------------------…" at bounding box center [282, 91] width 120 height 123
click at [240, 39] on h4 "JavaScript" at bounding box center [243, 41] width 15 height 6
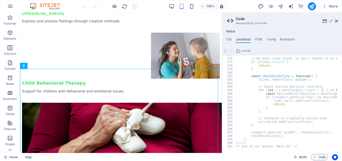
scroll to position [963, 0]
click at [240, 156] on span "Code" at bounding box center [319, 157] width 13 height 6
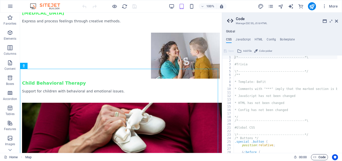
click at [240, 156] on span "Code" at bounding box center [319, 157] width 13 height 6
click at [240, 41] on h4 "JavaScript" at bounding box center [243, 41] width 15 height 6
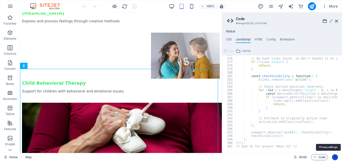
click at [240, 156] on icon "Usercentrics" at bounding box center [335, 157] width 4 height 4
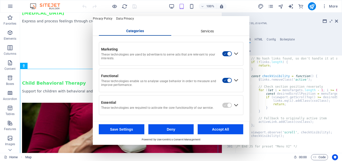
scroll to position [26, 0]
click at [235, 105] on div "Expand Essential" at bounding box center [236, 105] width 8 height 8
click at [200, 105] on div "Essential These technologies are required to activate the core functionality of…" at bounding box center [160, 104] width 123 height 13
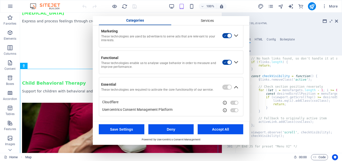
scroll to position [45, 0]
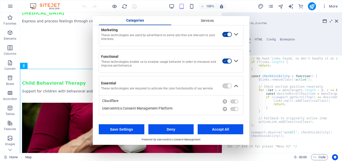
click at [225, 129] on button "Accept All" at bounding box center [221, 129] width 46 height 10
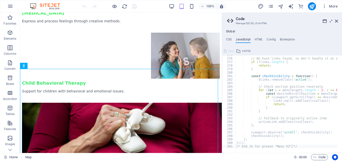
type textarea "/* End JS for preset "Menu V2" */"
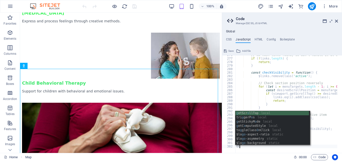
type textarea "G"
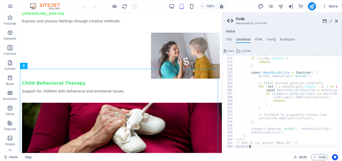
scroll to position [0, 1]
type textarea "google map"
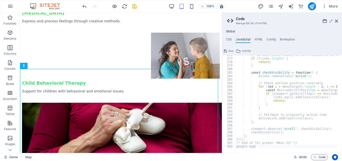
click at [232, 51] on span "Save" at bounding box center [230, 51] width 5 height 6
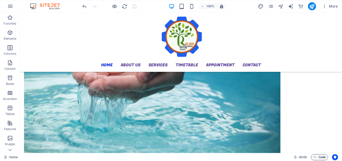
scroll to position [1210, 0]
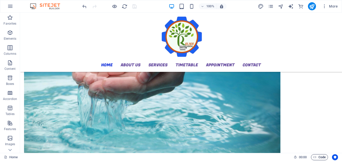
click at [240, 156] on icon "button" at bounding box center [314, 156] width 3 height 3
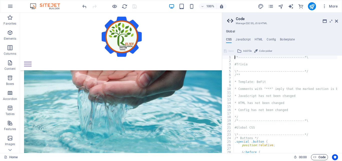
scroll to position [1303, 0]
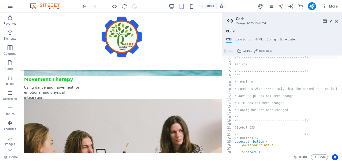
click at [240, 21] on icon at bounding box center [331, 21] width 0 height 4
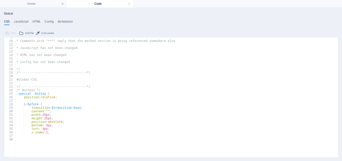
scroll to position [0, 0]
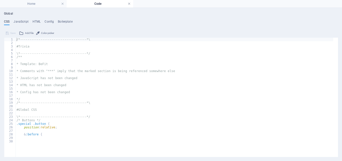
click at [129, 5] on link at bounding box center [129, 4] width 3 height 5
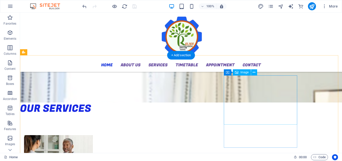
scroll to position [125, 0]
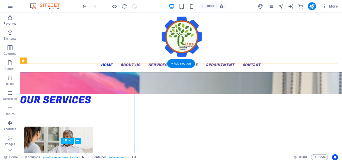
click at [93, 148] on div "Drag here to replace the existing content. Press “Ctrl” if you want to create a…" at bounding box center [181, 83] width 322 height 140
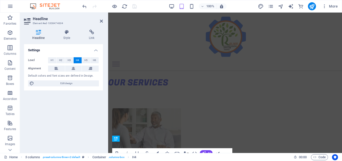
scroll to position [109, 0]
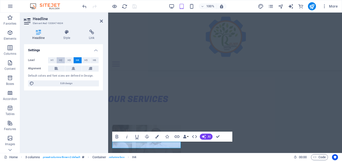
click at [60, 60] on span "H2" at bounding box center [60, 60] width 3 height 6
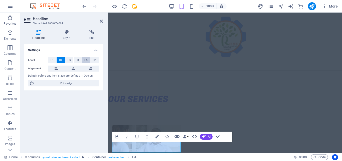
click at [87, 60] on span "H5" at bounding box center [85, 60] width 3 height 6
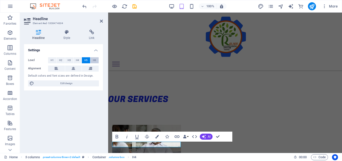
click at [96, 60] on button "H6" at bounding box center [94, 60] width 8 height 6
click at [127, 136] on icon "button" at bounding box center [127, 136] width 6 height 6
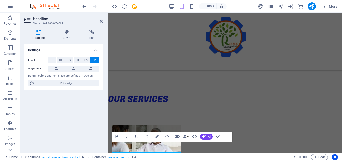
click at [127, 136] on icon "button" at bounding box center [127, 136] width 6 height 6
click at [147, 137] on icon "button" at bounding box center [147, 136] width 6 height 6
click at [147, 136] on icon "button" at bounding box center [147, 136] width 6 height 6
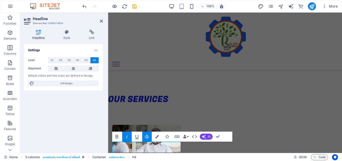
click at [129, 138] on icon "button" at bounding box center [127, 136] width 6 height 6
click at [148, 136] on icon "button" at bounding box center [147, 136] width 6 height 6
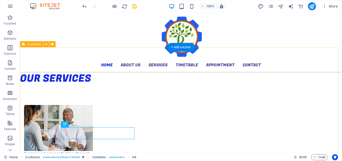
scroll to position [136, 0]
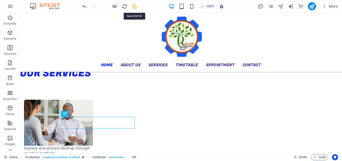
click at [133, 7] on icon "save" at bounding box center [135, 7] width 6 height 6
checkbox input "false"
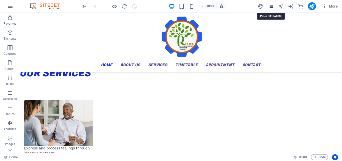
click at [240, 5] on icon "pages" at bounding box center [271, 7] width 6 height 6
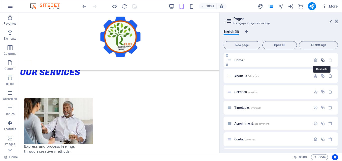
click at [240, 59] on icon "button" at bounding box center [323, 60] width 4 height 4
type textarea "Home (Copy)"
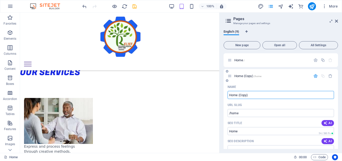
paste input "መነሻ ገጽ menes"
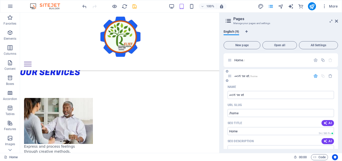
type input "መነሻ ገጽ et"
click at [240, 81] on div "መነሻ ገጽ et /home" at bounding box center [281, 76] width 114 height 14
click at [135, 8] on icon "save" at bounding box center [135, 7] width 6 height 6
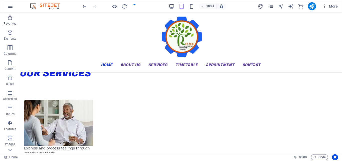
checkbox input "false"
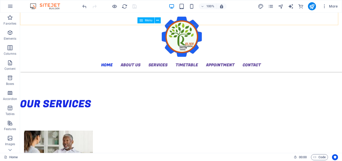
scroll to position [138, 0]
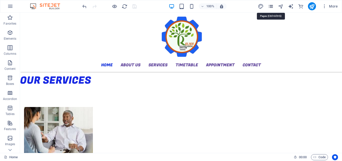
click at [240, 5] on icon "pages" at bounding box center [271, 7] width 6 height 6
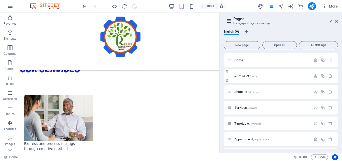
click at [240, 75] on p "መነሻ ገጽ et /home" at bounding box center [271, 75] width 75 height 3
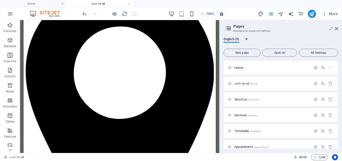
scroll to position [0, 0]
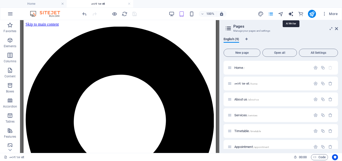
click at [240, 14] on icon "text_generator" at bounding box center [291, 14] width 6 height 6
select select "English"
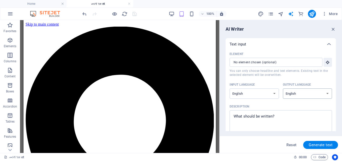
click at [240, 93] on select "Albanian Arabic Armenian Awadhi Azerbaijani Bashkir Basque Belarusian Bengali B…" at bounding box center [307, 93] width 49 height 10
click at [240, 6] on ul "Home መነሻ ገጽ et" at bounding box center [171, 4] width 342 height 8
click at [240, 16] on icon "text_generator" at bounding box center [291, 14] width 6 height 6
click at [240, 30] on icon "button" at bounding box center [334, 29] width 6 height 6
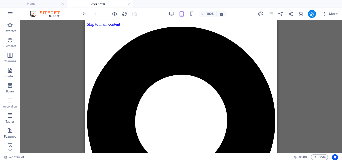
drag, startPoint x: 269, startPoint y: 11, endPoint x: 273, endPoint y: 15, distance: 5.2
click at [240, 13] on div "More" at bounding box center [299, 14] width 82 height 8
click at [240, 14] on icon "pages" at bounding box center [271, 14] width 6 height 6
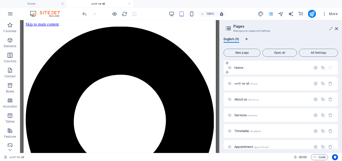
scroll to position [25, 0]
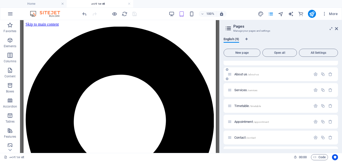
click at [240, 75] on p "About us /about-us" at bounding box center [271, 73] width 75 height 3
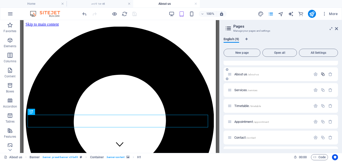
click at [240, 75] on icon "button" at bounding box center [323, 74] width 4 height 4
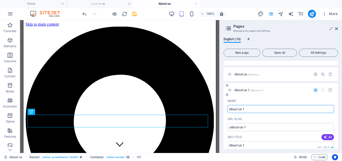
paste input "ስለ እኛ"
type input "ስለ እኛ"
type input "/"
type input "ስለ እኛ"
click at [240, 109] on input "ስለ እኛ" at bounding box center [281, 109] width 106 height 8
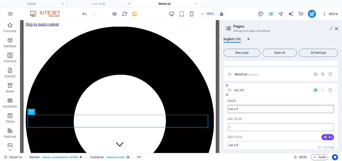
type input "ስለ እኛ"
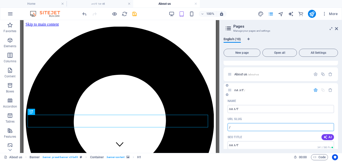
click at [240, 128] on input "/" at bounding box center [281, 127] width 106 height 8
click at [240, 109] on input "ስለ እኛ" at bounding box center [281, 109] width 106 height 8
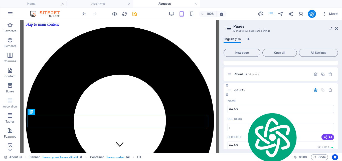
click at [240, 98] on div "Name" at bounding box center [281, 101] width 106 height 8
click at [135, 15] on icon "save" at bounding box center [135, 14] width 6 height 6
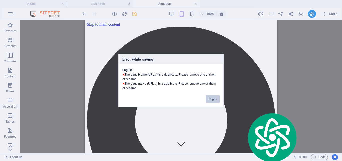
click at [213, 99] on button "Pages" at bounding box center [213, 99] width 14 height 8
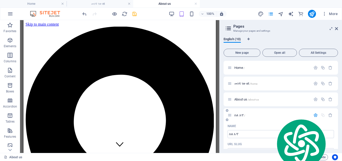
click at [240, 115] on p "ስለ እኛ /" at bounding box center [271, 114] width 75 height 3
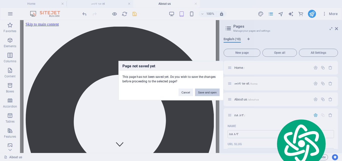
click at [210, 92] on button "Save and open" at bounding box center [207, 92] width 25 height 8
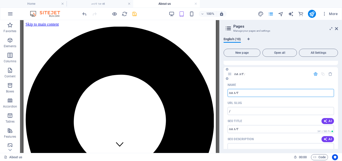
scroll to position [50, 0]
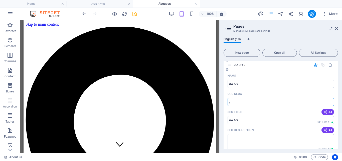
click at [232, 101] on input "/" at bounding box center [281, 102] width 106 height 8
type input "/"
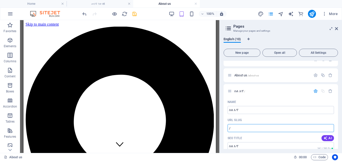
scroll to position [25, 0]
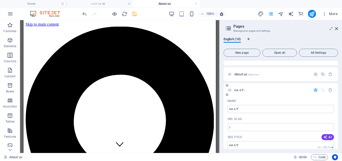
click at [240, 89] on p "ስለ እኛ /" at bounding box center [271, 89] width 75 height 3
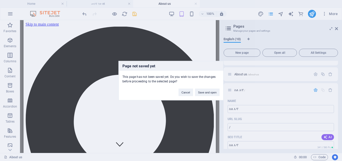
click at [240, 88] on div "Page not saved yet This page has not been saved yet. Do you wish to save the ch…" at bounding box center [171, 80] width 342 height 161
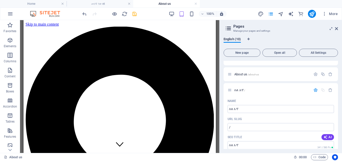
click at [240, 88] on p "ስለ እኛ /" at bounding box center [271, 89] width 75 height 3
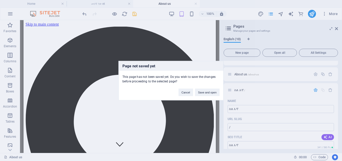
click at [240, 90] on div "Page not saved yet This page has not been saved yet. Do you wish to save the ch…" at bounding box center [171, 80] width 342 height 161
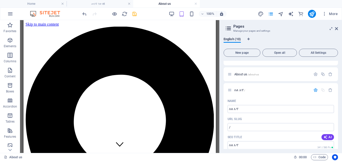
click at [240, 90] on p "ስለ እኛ /" at bounding box center [271, 89] width 75 height 3
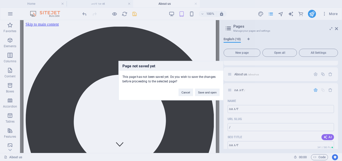
click at [240, 108] on div "Page not saved yet This page has not been saved yet. Do you wish to save the ch…" at bounding box center [171, 80] width 342 height 161
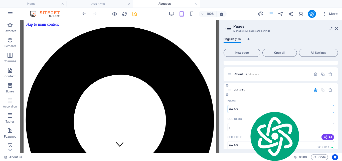
click at [240, 108] on input "ስለ እኛ" at bounding box center [281, 109] width 106 height 8
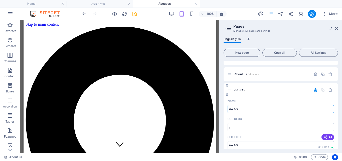
click at [229, 109] on input "ስለ እኛ" at bounding box center [281, 109] width 106 height 8
type input "ስለ እኛ"
type input "/ee"
type input "èèስለ እኛ"
type input "ስለ እኛ"
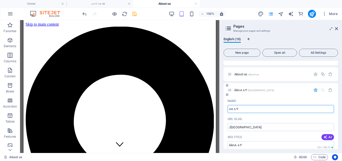
type input "/"
type input "ስለ እኛ"
type input "'ስለ እኛ"
type input "''/ስለ እኛ"
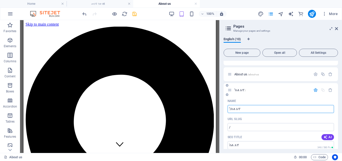
type input "''ስለ እኛ"
type input "''/''ስለ እኛ"
type input "''/ስለ እኛ"
type input "''/''ስለ እኛ"
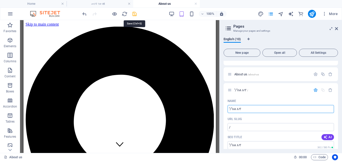
type input "''/''ስለ እኛ"
click at [132, 14] on icon "save" at bounding box center [135, 14] width 6 height 6
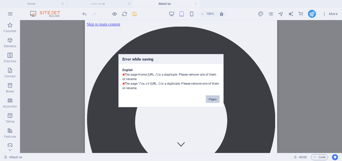
click at [212, 99] on button "Pages" at bounding box center [213, 99] width 14 height 8
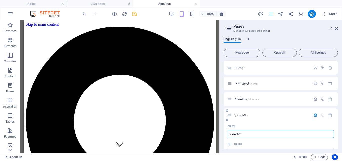
click at [240, 112] on div "''/''ስለ እኛ /" at bounding box center [269, 115] width 83 height 6
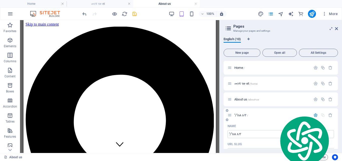
click at [240, 115] on p "''/''ስለ እኛ /" at bounding box center [271, 114] width 75 height 3
click at [240, 114] on p "''/''ስለ እኛ /" at bounding box center [271, 114] width 75 height 3
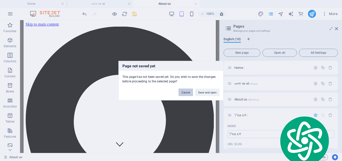
click at [188, 89] on button "Cancel" at bounding box center [186, 92] width 15 height 8
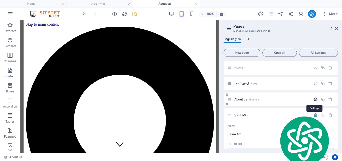
click at [240, 99] on icon "button" at bounding box center [316, 99] width 4 height 4
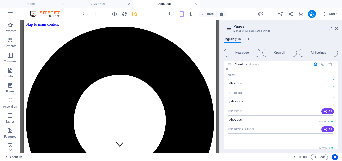
scroll to position [0, 0]
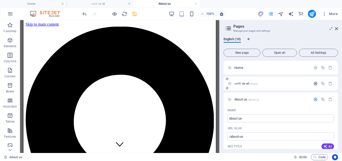
click at [240, 83] on icon "button" at bounding box center [316, 83] width 4 height 4
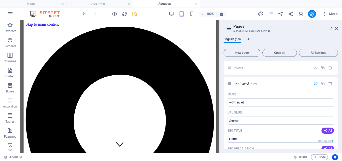
click at [240, 36] on div "English (10) New page Open all All Settings Home / መነሻ ገጽ et /home Name መነሻ ገጽ …" at bounding box center [281, 92] width 123 height 119
click at [135, 14] on icon "save" at bounding box center [135, 14] width 6 height 6
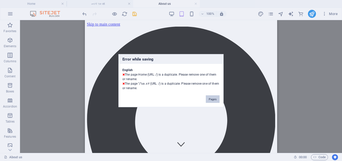
click at [213, 98] on button "Pages" at bounding box center [213, 99] width 14 height 8
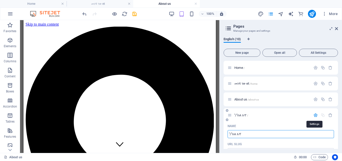
click at [240, 115] on icon "button" at bounding box center [316, 115] width 4 height 4
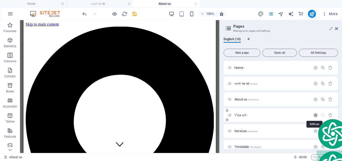
click at [240, 115] on icon "button" at bounding box center [316, 115] width 4 height 4
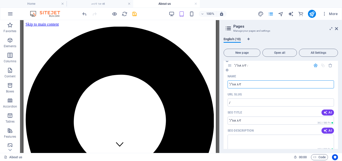
scroll to position [50, 0]
click at [240, 83] on input "''/''ስለ እኛ" at bounding box center [281, 84] width 106 height 8
type input "'"
type input "ስለ እኛ"
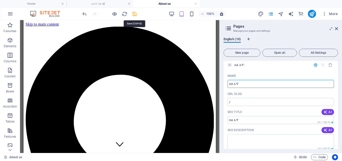
type input "ስለ እኛ"
click at [134, 12] on icon "save" at bounding box center [135, 14] width 6 height 6
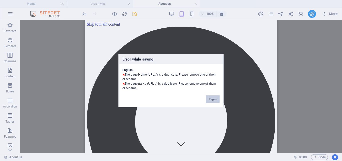
click at [214, 97] on button "Pages" at bounding box center [213, 99] width 14 height 8
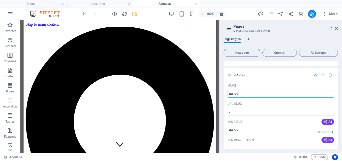
scroll to position [38, 0]
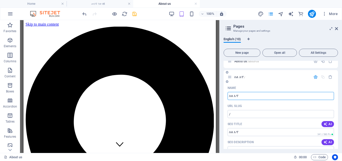
click at [240, 97] on input "ስለ እኛ" at bounding box center [281, 96] width 106 height 8
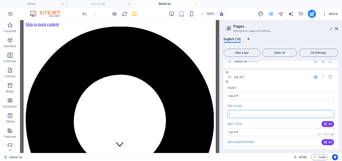
click at [240, 112] on input "/" at bounding box center [281, 114] width 106 height 8
paste input "text"
type input "/about-us-1"
click at [136, 15] on icon "save" at bounding box center [135, 14] width 6 height 6
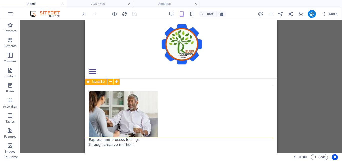
scroll to position [143, 0]
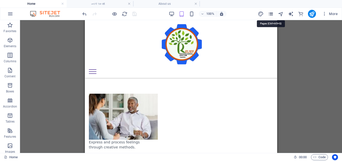
click at [240, 13] on icon "pages" at bounding box center [271, 14] width 6 height 6
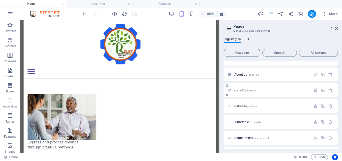
scroll to position [25, 0]
click at [240, 105] on icon "button" at bounding box center [323, 105] width 4 height 4
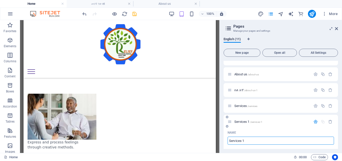
paste input "አገልግሎቶች"
type input "አገልግሎቶች"
type input "/"
type input "አገልግሎቶች"
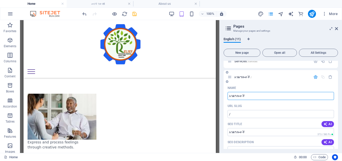
scroll to position [75, 0]
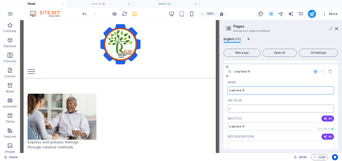
type input "አገልግሎቶች"
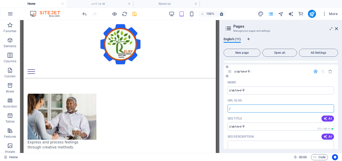
click at [238, 108] on input "/" at bounding box center [281, 108] width 106 height 8
type input "/services"
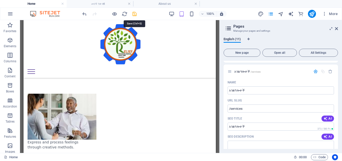
click at [135, 15] on icon "save" at bounding box center [135, 14] width 6 height 6
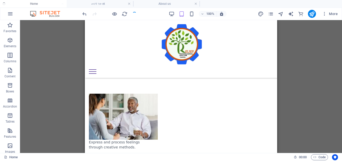
checkbox input "false"
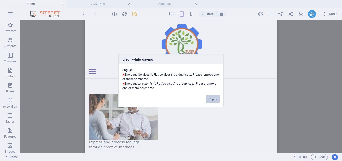
click at [214, 100] on button "Pages" at bounding box center [213, 99] width 14 height 8
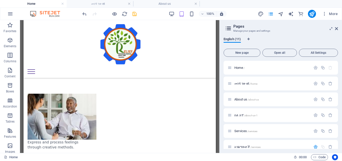
scroll to position [61, 0]
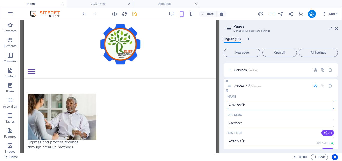
click at [240, 105] on input "አገልግሎቶች" at bounding box center [281, 104] width 106 height 8
type input "አገልግሎቶች 1"
type input "አገልግሎቶች"
type input "አገልግሎቶች 1"
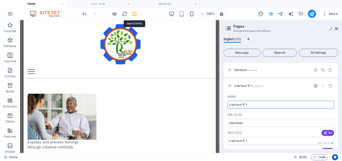
type input "አገልግሎቶች 1"
click at [136, 14] on icon "save" at bounding box center [135, 14] width 6 height 6
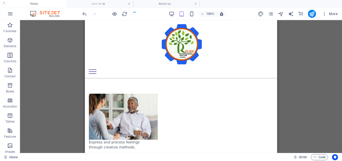
checkbox input "false"
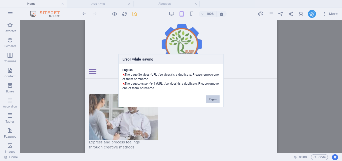
click at [213, 98] on button "Pages" at bounding box center [213, 99] width 14 height 8
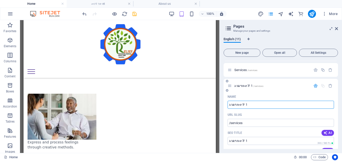
click at [228, 104] on input "አገልግሎቶች 1" at bounding box center [281, 104] width 106 height 8
type input "/አገልግሎቶች 1"
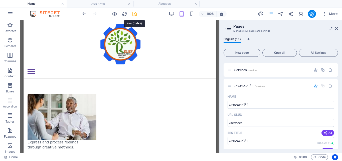
click at [133, 15] on icon "save" at bounding box center [135, 14] width 6 height 6
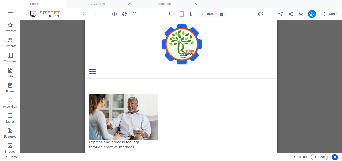
checkbox input "false"
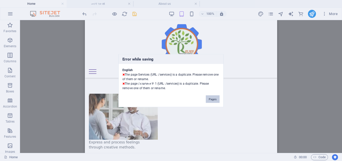
click at [215, 100] on button "Pages" at bounding box center [213, 99] width 14 height 8
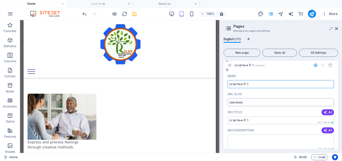
scroll to position [86, 0]
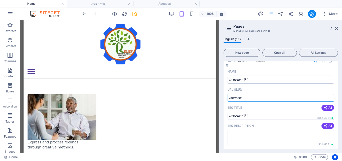
click at [240, 98] on input "/services" at bounding box center [281, 97] width 106 height 8
type input "/services1"
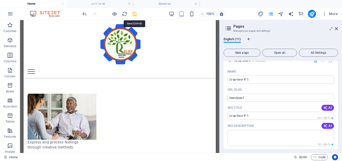
click at [134, 13] on icon "save" at bounding box center [135, 14] width 6 height 6
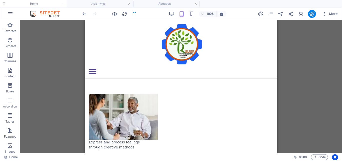
checkbox input "false"
click at [240, 14] on icon "pages" at bounding box center [271, 14] width 6 height 6
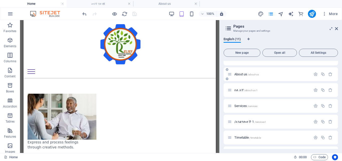
scroll to position [50, 0]
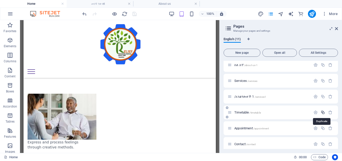
click at [240, 112] on icon "button" at bounding box center [323, 112] width 4 height 4
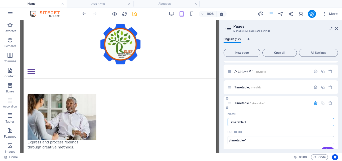
scroll to position [77, 0]
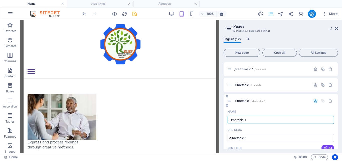
paste input "የጊዜ ሰሌዳ"
type input "የጊዜ ሰሌዳ"
type input "/"
type input "የጊዜ ሰሌዳ"
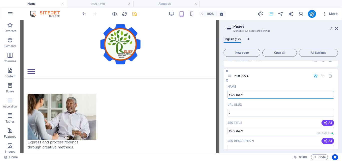
type input "የጊዜ ሰሌዳ"
click at [229, 131] on input "የጊዜ ሰሌዳ" at bounding box center [281, 131] width 106 height 8
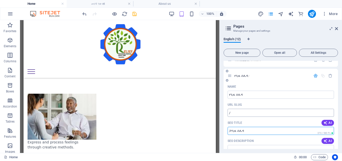
type input "/የጊዜ ሰሌዳ"
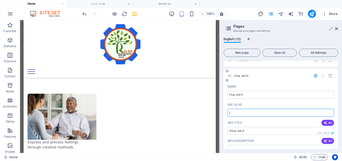
click at [236, 111] on input "/" at bounding box center [281, 112] width 106 height 8
type input "/timetable1"
click at [134, 15] on icon "save" at bounding box center [135, 14] width 6 height 6
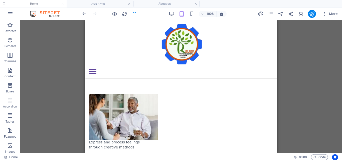
checkbox input "false"
click at [240, 15] on icon "pages" at bounding box center [271, 14] width 6 height 6
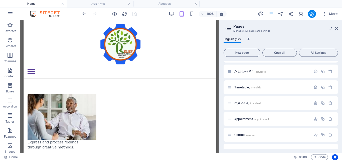
scroll to position [100, 0]
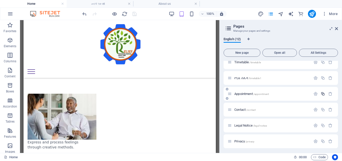
click at [240, 93] on icon "button" at bounding box center [323, 93] width 4 height 4
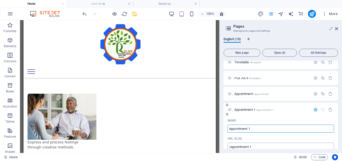
click at [240, 147] on input "/appointment-1" at bounding box center [281, 146] width 106 height 8
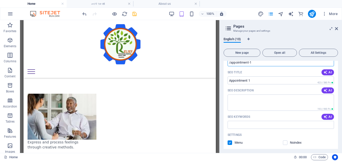
drag, startPoint x: 252, startPoint y: 147, endPoint x: 245, endPoint y: 133, distance: 15.6
click at [240, 143] on div "Name Appointment 1 ​ URL SLUG /appointment-1 ​ SEO Title AI Appointment 1 ​ 423…" at bounding box center [281, 129] width 114 height 194
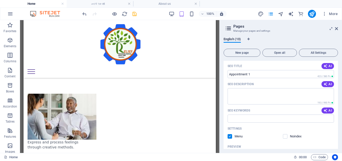
scroll to position [141, 0]
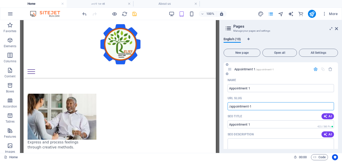
click at [240, 106] on input "/appointment-1" at bounding box center [281, 106] width 106 height 8
drag, startPoint x: 254, startPoint y: 106, endPoint x: 230, endPoint y: 109, distance: 23.7
click at [230, 109] on input "/appointment-1" at bounding box center [281, 106] width 106 height 8
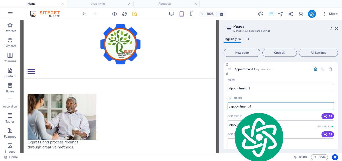
paste input "text"
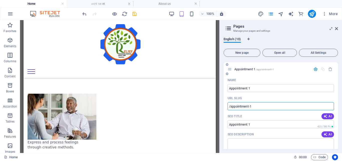
drag, startPoint x: 256, startPoint y: 105, endPoint x: 226, endPoint y: 108, distance: 29.5
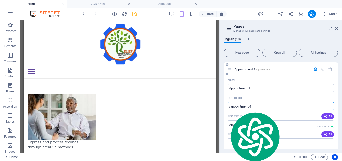
paste input "text"
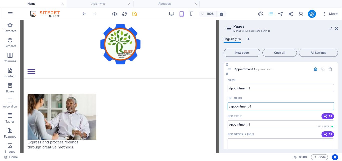
drag, startPoint x: 255, startPoint y: 106, endPoint x: 226, endPoint y: 112, distance: 29.5
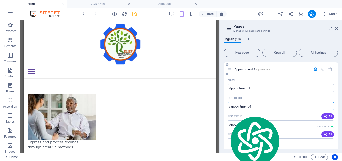
paste input "text"
type input "/appointment-1"
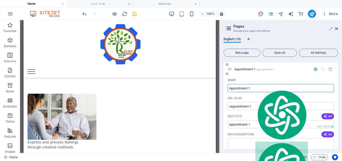
click at [240, 86] on input "Appointment 1" at bounding box center [281, 88] width 106 height 8
paste input "ቀጠሮ"
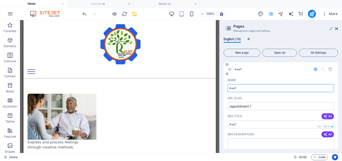
type input "ቀጠሮ"
type input "/"
type input "ቀጠሮ"
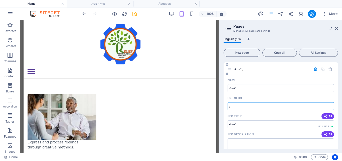
click at [239, 107] on input "/" at bounding box center [281, 106] width 106 height 8
click at [229, 124] on input "ቀጠሮ" at bounding box center [281, 124] width 106 height 8
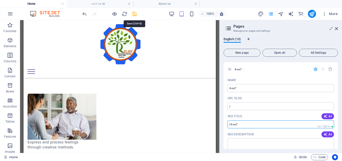
type input "/ቀጠሮ"
click at [133, 15] on icon "save" at bounding box center [135, 14] width 6 height 6
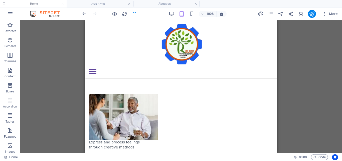
checkbox input "false"
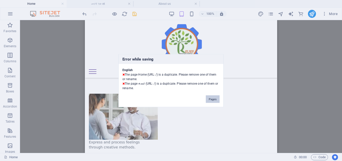
click at [213, 98] on button "Pages" at bounding box center [213, 99] width 14 height 8
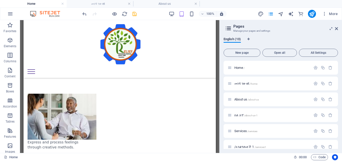
scroll to position [124, 0]
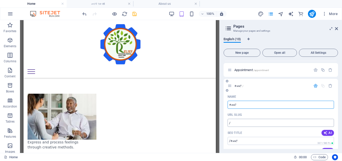
click at [240, 123] on input "/" at bounding box center [281, 122] width 106 height 8
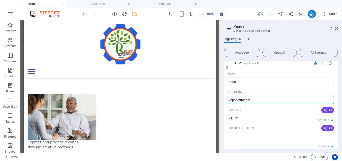
scroll to position [149, 0]
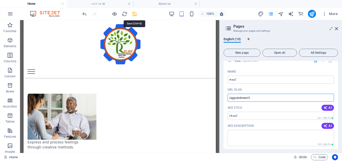
type input "/appointment1"
click at [133, 14] on icon "save" at bounding box center [135, 14] width 6 height 6
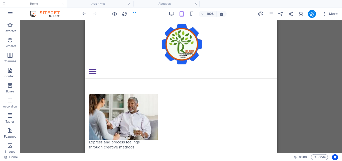
checkbox input "false"
click at [240, 14] on icon "pages" at bounding box center [271, 14] width 6 height 6
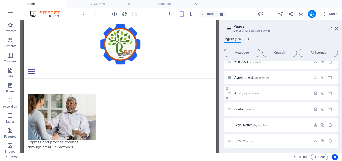
scroll to position [117, 0]
click at [240, 108] on icon "button" at bounding box center [323, 108] width 4 height 4
paste input "ተገናኝ"
type input "ተገናኝ"
type input "/"
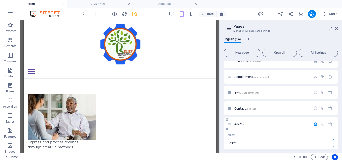
type input "ተገናኝ"
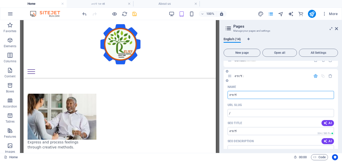
scroll to position [167, 0]
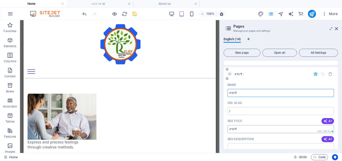
type input "ተገናኝ"
click at [230, 129] on input "ተገናኝ" at bounding box center [281, 129] width 106 height 8
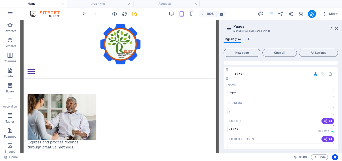
click at [238, 111] on input "/" at bounding box center [281, 111] width 106 height 8
type input "/ተገናኝ"
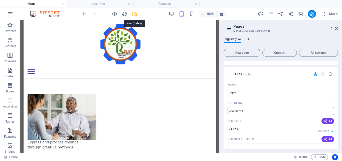
type input "/contsct1"
click at [135, 14] on icon "save" at bounding box center [135, 14] width 6 height 6
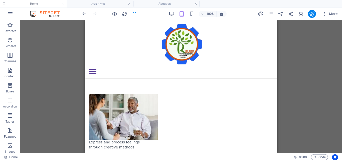
checkbox input "false"
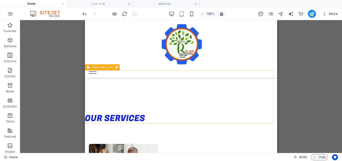
scroll to position [68, 0]
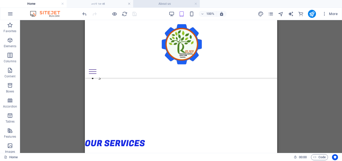
click at [164, 4] on h4 "About us" at bounding box center [166, 4] width 67 height 6
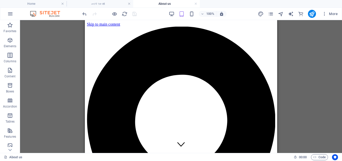
scroll to position [0, 0]
click at [101, 4] on h4 "መነሻ ገጽ et" at bounding box center [100, 4] width 67 height 6
click at [99, 3] on h4 "መነሻ ገጽ et" at bounding box center [100, 4] width 67 height 6
click at [103, 5] on h4 "መነሻ ገጽ et" at bounding box center [100, 4] width 67 height 6
click at [240, 14] on icon "publish" at bounding box center [312, 14] width 6 height 6
